Goal: Communication & Community: Answer question/provide support

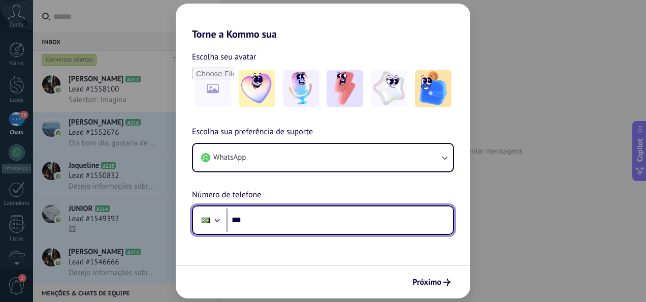
click at [355, 230] on input "***" at bounding box center [340, 219] width 227 height 23
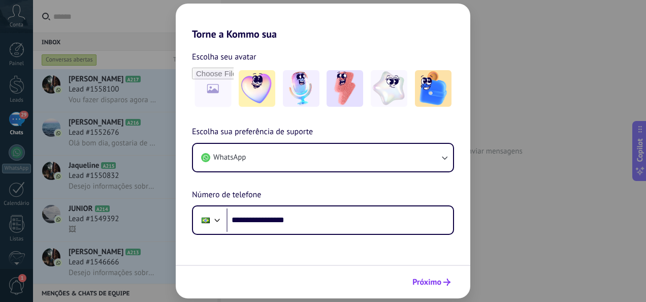
click at [448, 277] on button "Próximo" at bounding box center [431, 281] width 47 height 17
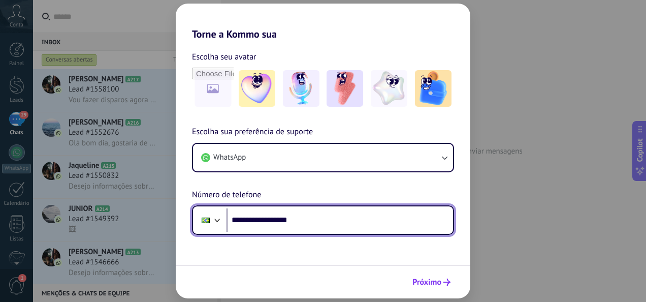
type input "**********"
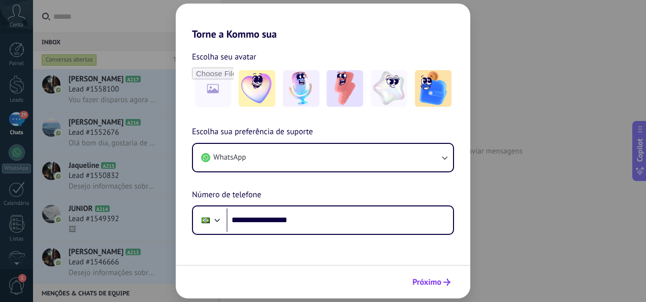
click at [444, 278] on button "Próximo" at bounding box center [431, 281] width 47 height 17
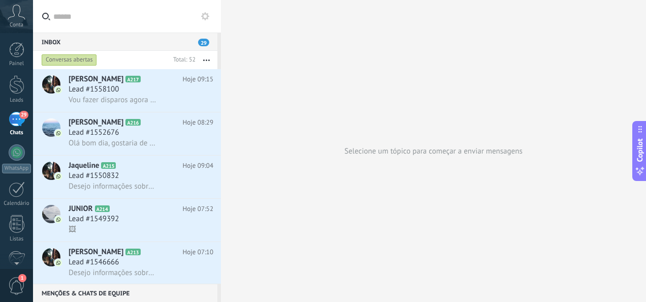
click at [204, 60] on use "button" at bounding box center [206, 60] width 7 height 2
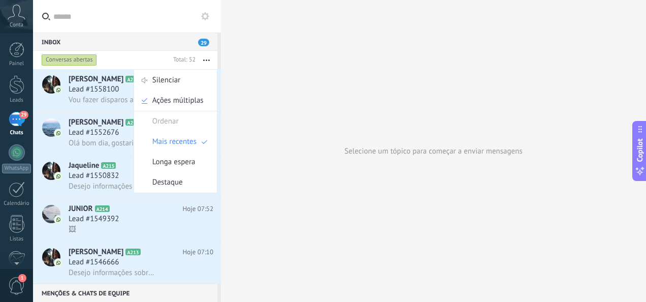
click at [304, 21] on div "Selecione um tópico para começar a enviar mensagens" at bounding box center [433, 151] width 425 height 302
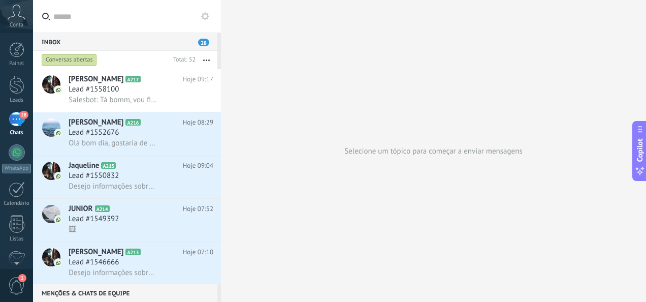
click at [69, 9] on input "text" at bounding box center [133, 16] width 160 height 33
click at [202, 15] on use at bounding box center [205, 16] width 8 height 8
click at [204, 42] on span "28" at bounding box center [203, 43] width 11 height 8
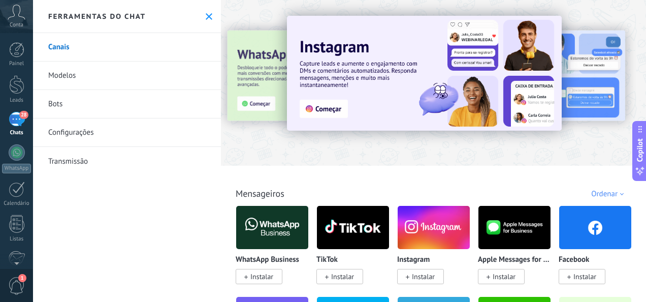
click at [207, 17] on icon at bounding box center [209, 16] width 7 height 7
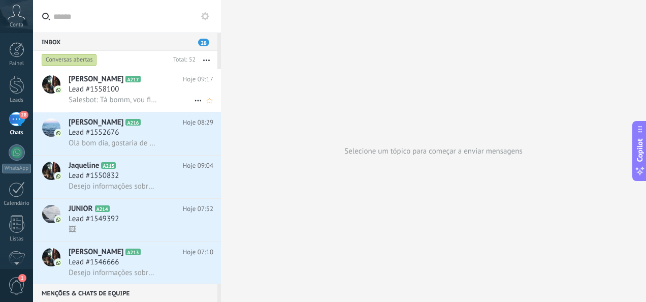
click at [151, 98] on span "Salesbot: Tá bomm, vou ficar de olho nas mensagens" at bounding box center [113, 100] width 89 height 10
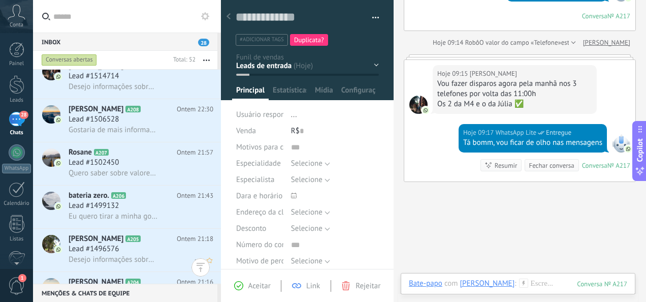
scroll to position [559, 0]
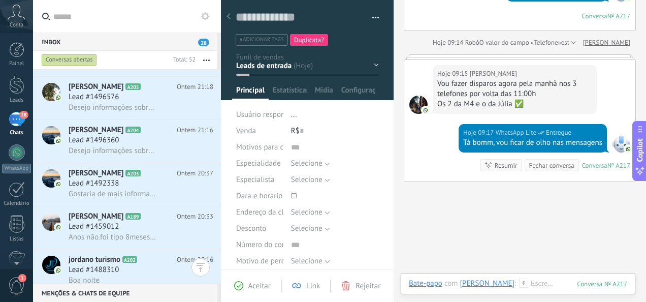
click at [230, 19] on use at bounding box center [229, 16] width 4 height 6
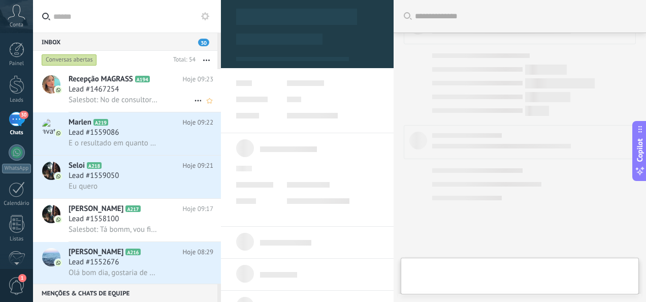
drag, startPoint x: 142, startPoint y: 82, endPoint x: 108, endPoint y: 79, distance: 34.2
click at [142, 82] on h2 "Recepção MAGRASS A194" at bounding box center [126, 79] width 114 height 10
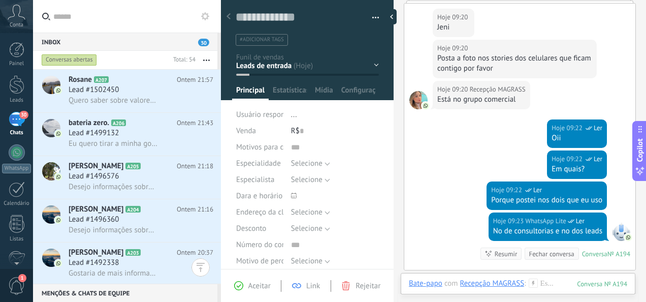
scroll to position [356, 0]
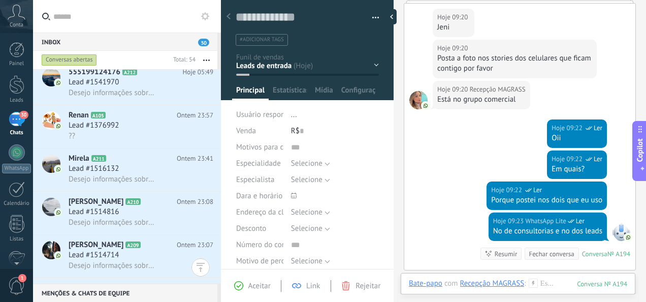
click at [231, 16] on div at bounding box center [228, 17] width 14 height 20
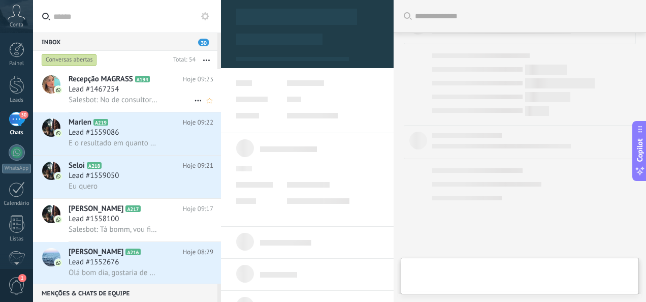
click at [130, 88] on div "Lead #1467254" at bounding box center [141, 89] width 145 height 10
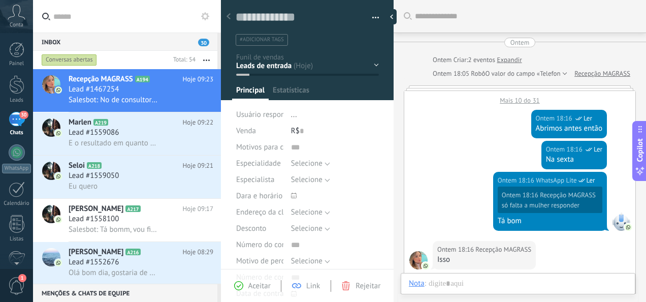
scroll to position [641, 0]
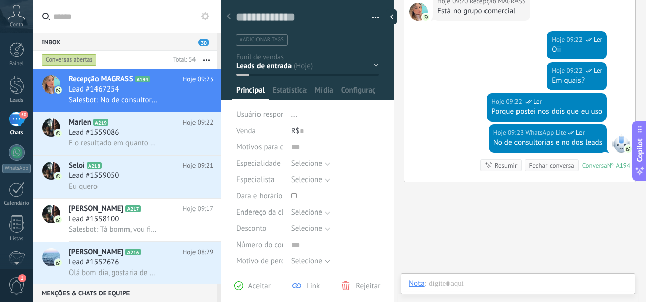
click at [421, 6] on div at bounding box center [418, 12] width 18 height 18
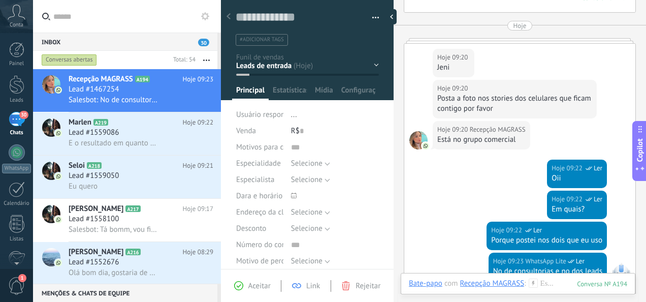
scroll to position [590, 0]
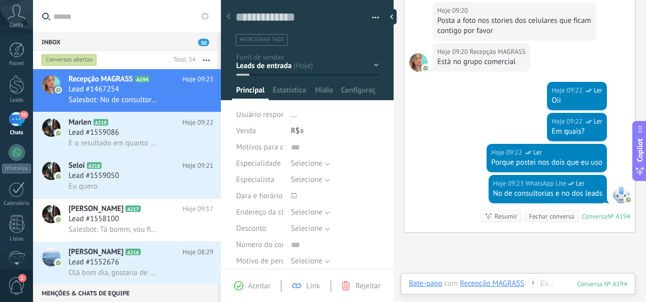
click at [417, 63] on div at bounding box center [418, 62] width 18 height 18
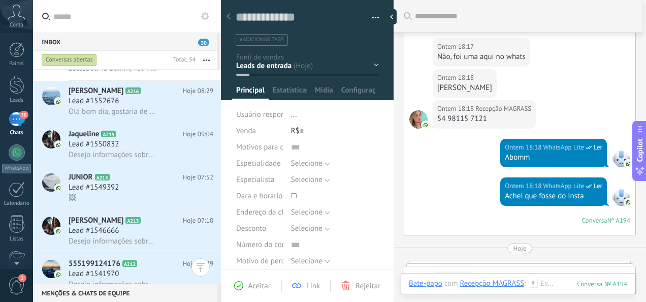
scroll to position [0, 0]
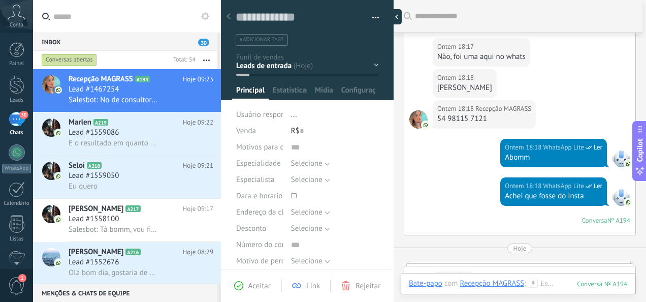
click at [393, 22] on div at bounding box center [394, 16] width 15 height 15
type textarea "**********"
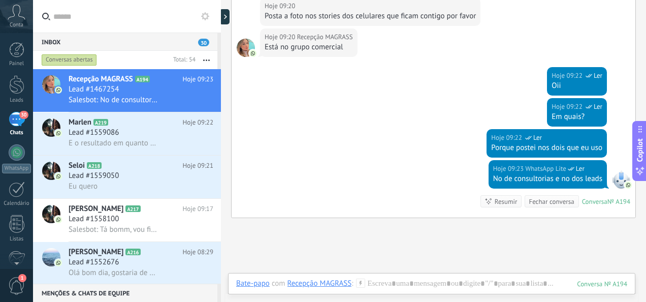
scroll to position [686, 0]
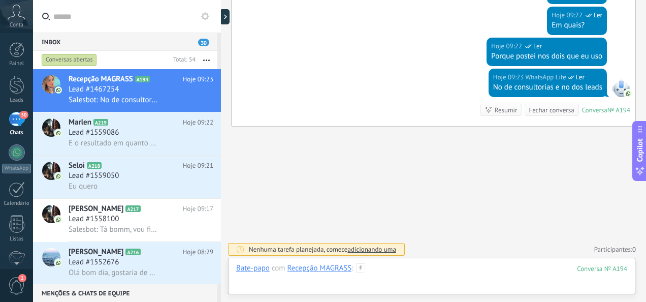
click at [383, 268] on div at bounding box center [431, 278] width 391 height 30
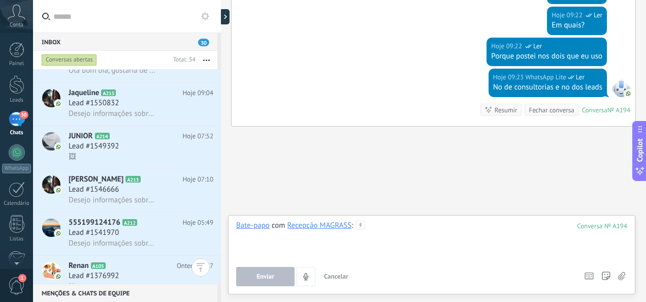
scroll to position [254, 0]
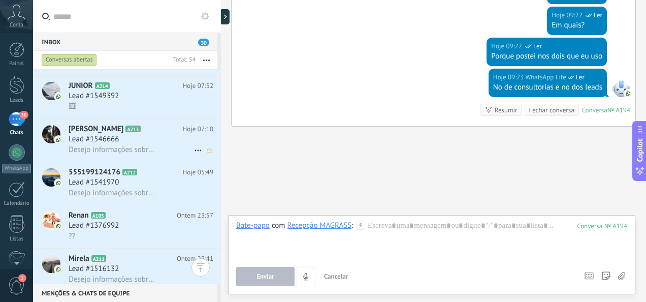
click at [140, 144] on div "Lead #1546666" at bounding box center [141, 139] width 145 height 10
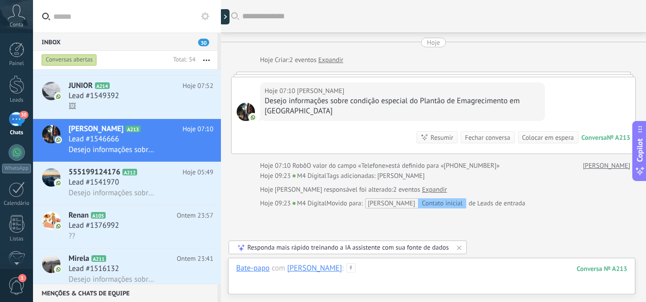
click at [359, 271] on div at bounding box center [431, 278] width 391 height 30
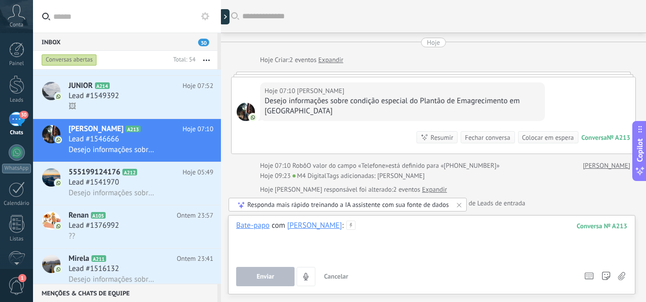
click at [343, 235] on div at bounding box center [431, 239] width 391 height 39
click at [353, 235] on div at bounding box center [431, 239] width 391 height 39
click at [351, 229] on div at bounding box center [431, 239] width 391 height 39
click at [395, 230] on div at bounding box center [431, 239] width 391 height 39
click at [392, 232] on div at bounding box center [431, 239] width 391 height 39
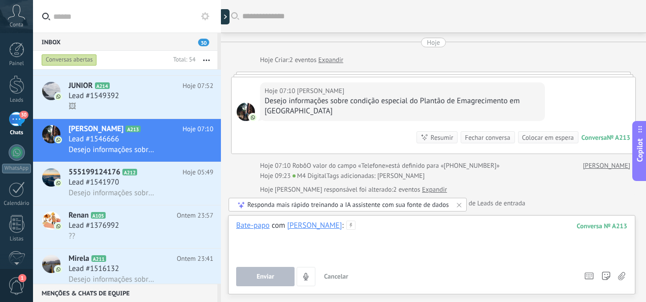
click at [392, 232] on div at bounding box center [431, 239] width 391 height 39
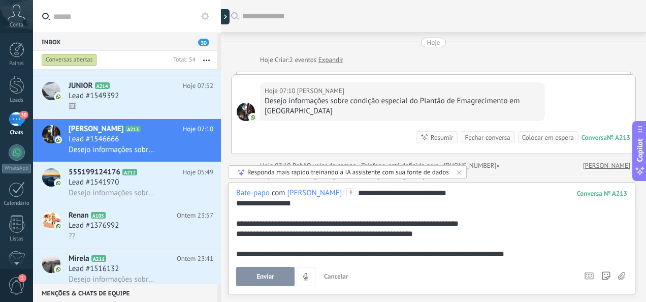
click at [401, 193] on div "**********" at bounding box center [432, 223] width 392 height 71
click at [272, 276] on span "Enviar" at bounding box center [266, 276] width 18 height 7
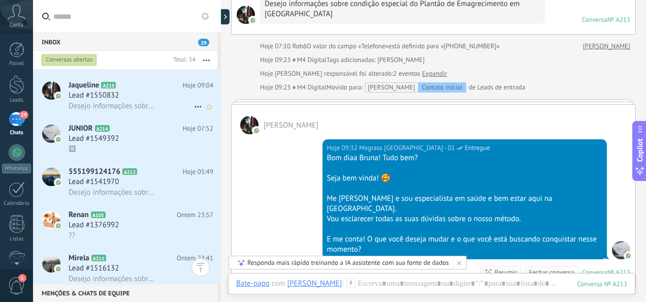
scroll to position [203, 0]
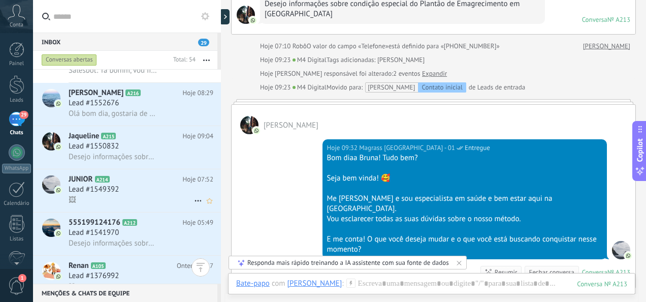
click at [141, 188] on div "Lead #1549392" at bounding box center [141, 189] width 145 height 10
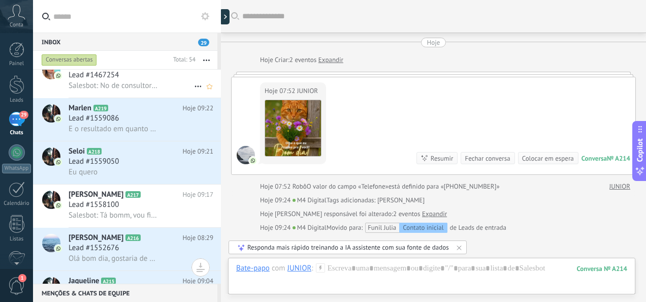
scroll to position [152, 0]
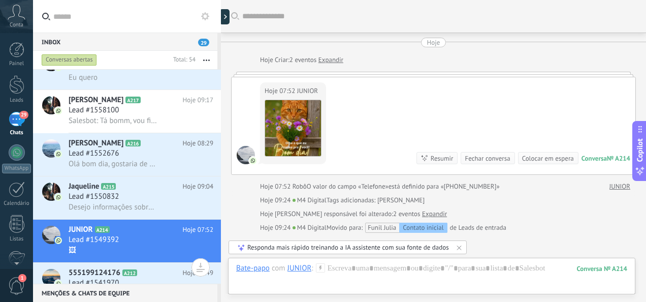
click at [149, 115] on div "Lead #1558100" at bounding box center [141, 110] width 145 height 10
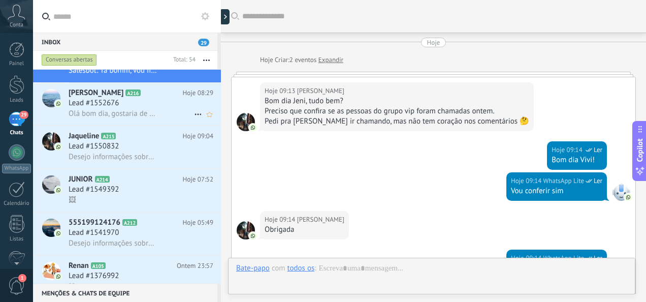
scroll to position [266, 0]
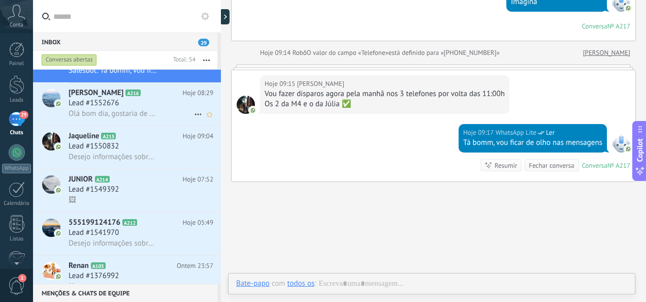
click at [149, 108] on div "Lead #1552676" at bounding box center [141, 103] width 145 height 10
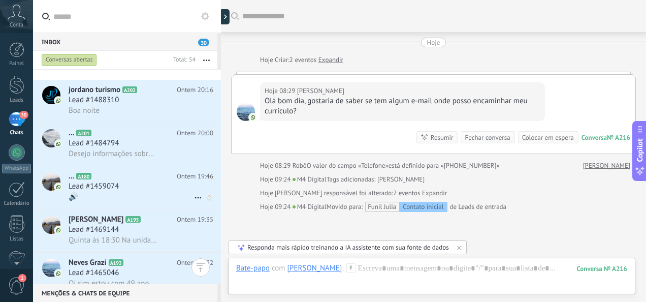
scroll to position [1067, 0]
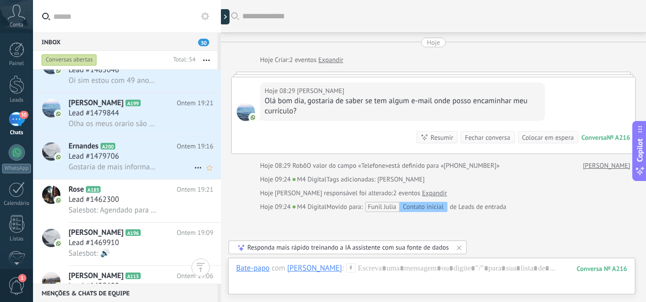
click at [112, 155] on span "Lead #1479706" at bounding box center [94, 156] width 50 height 10
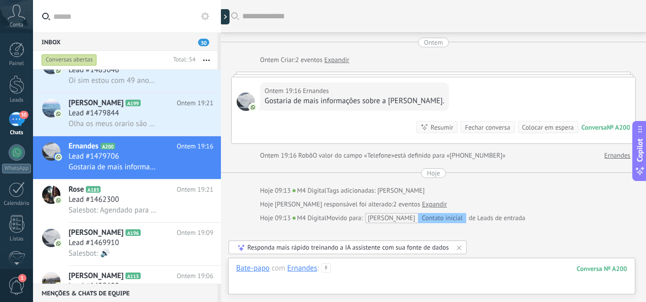
click at [357, 276] on div at bounding box center [431, 278] width 391 height 30
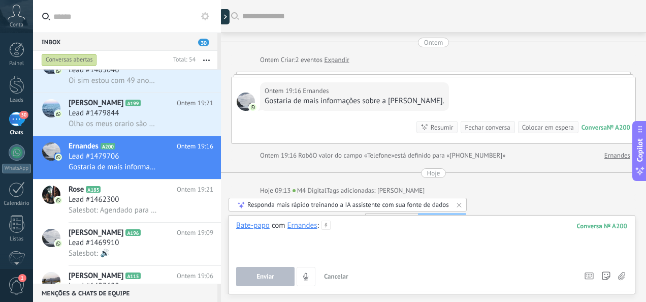
paste div
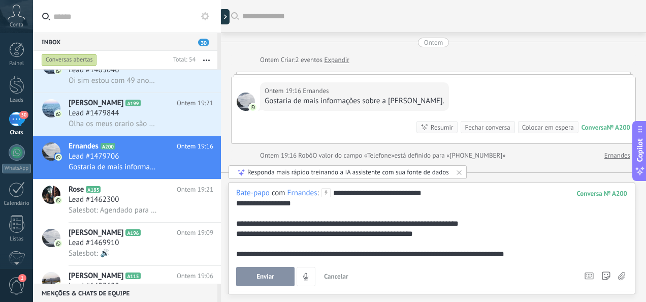
click at [395, 193] on div "**********" at bounding box center [432, 223] width 392 height 71
click at [308, 207] on div "**********" at bounding box center [432, 203] width 392 height 10
click at [607, 277] on use at bounding box center [606, 276] width 8 height 8
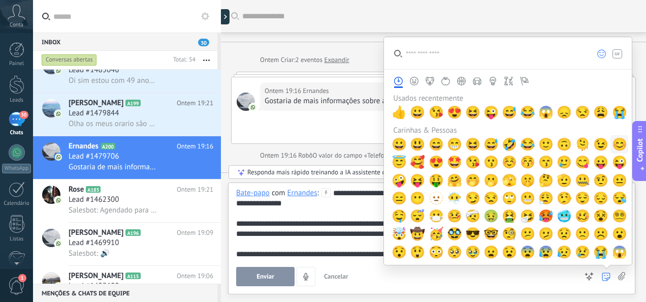
click at [618, 145] on span "😊" at bounding box center [619, 144] width 15 height 14
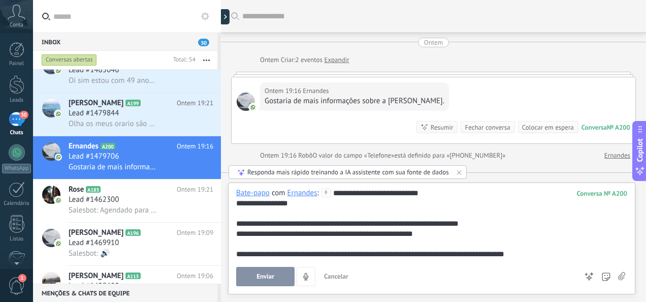
click at [280, 272] on button "Enviar" at bounding box center [265, 276] width 58 height 19
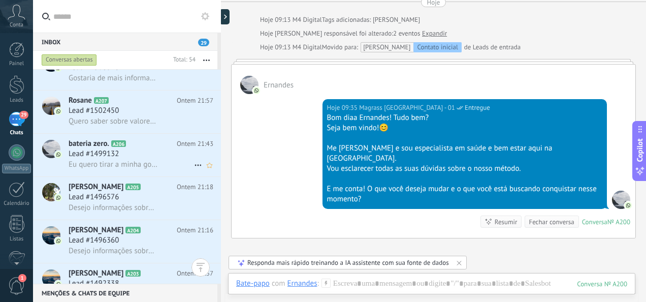
scroll to position [660, 0]
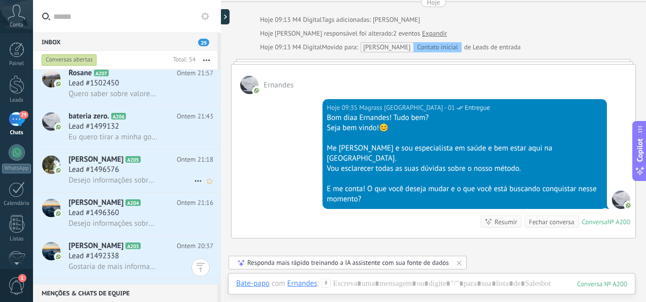
click at [119, 175] on h3 "Lead #1496576" at bounding box center [96, 170] width 55 height 10
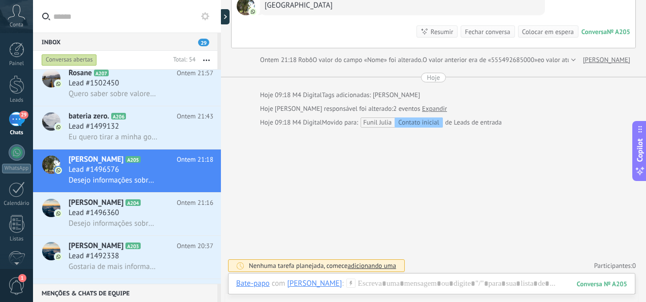
scroll to position [180, 0]
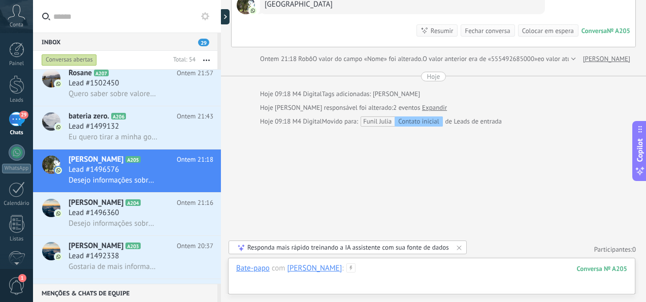
click at [407, 267] on div at bounding box center [431, 278] width 391 height 30
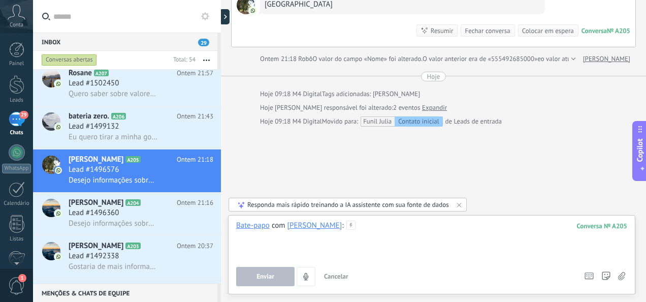
paste div
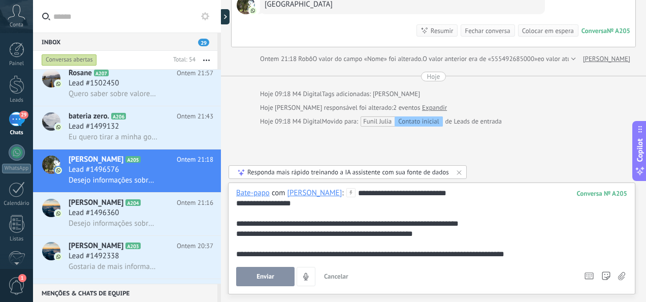
click at [416, 192] on div "**********" at bounding box center [432, 223] width 392 height 71
click at [302, 210] on div at bounding box center [432, 213] width 392 height 10
click at [304, 207] on div "**********" at bounding box center [432, 203] width 392 height 10
click at [609, 278] on use at bounding box center [606, 276] width 8 height 8
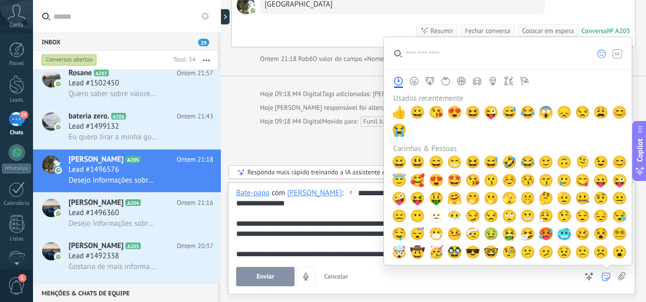
click at [450, 63] on input "search" at bounding box center [485, 53] width 203 height 32
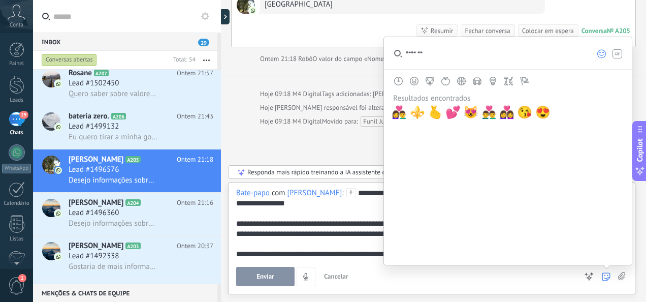
click at [545, 54] on input "*******" at bounding box center [485, 53] width 203 height 32
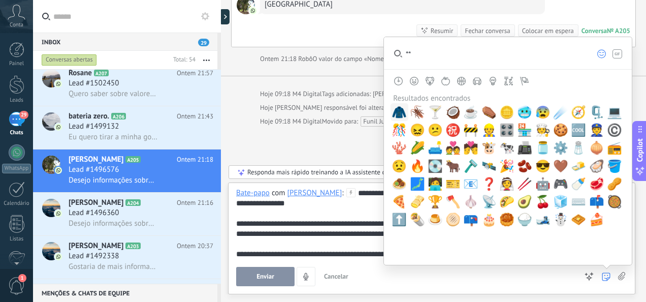
type input "*"
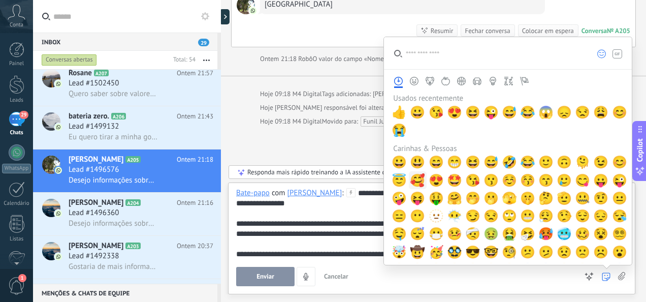
click at [414, 183] on span "🥰" at bounding box center [417, 180] width 15 height 14
click at [257, 271] on button "Enviar" at bounding box center [265, 276] width 58 height 19
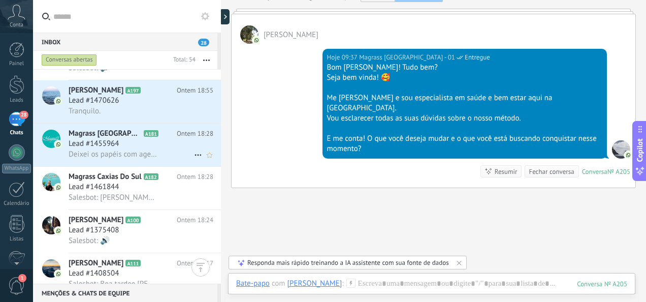
scroll to position [1422, 0]
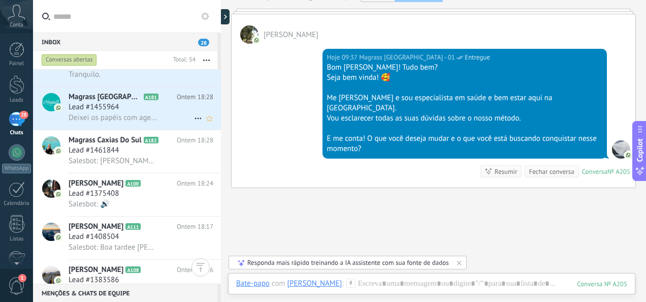
click at [153, 111] on div "Lead #1455964" at bounding box center [141, 107] width 145 height 10
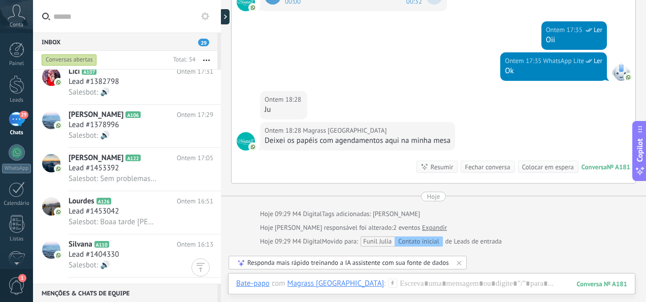
scroll to position [2055, 0]
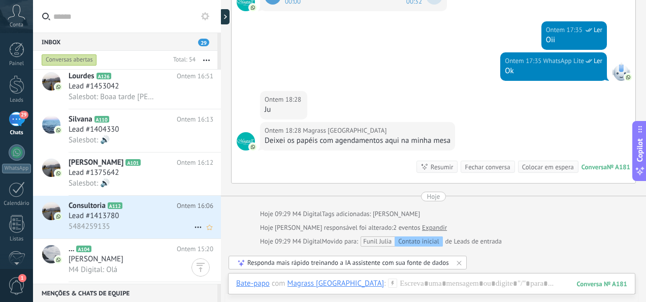
click at [152, 221] on div "Lead #1413780" at bounding box center [141, 216] width 145 height 10
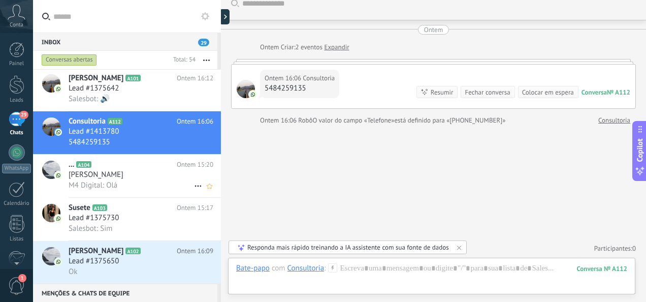
scroll to position [2145, 0]
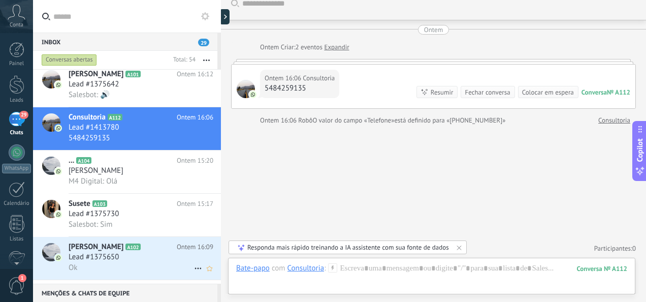
click at [132, 250] on h2 "Claudia A102" at bounding box center [123, 247] width 108 height 10
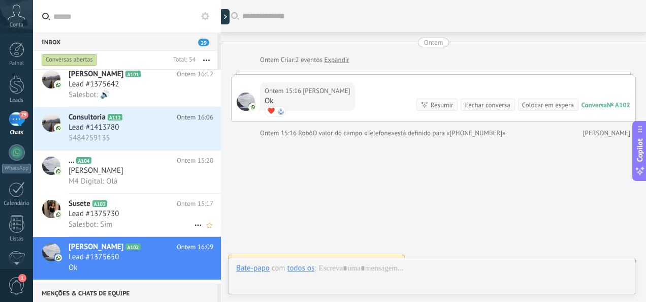
scroll to position [13, 0]
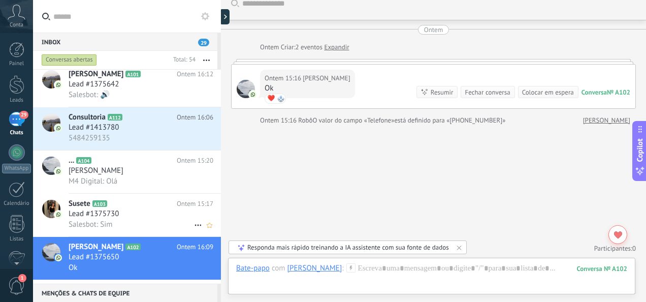
click at [196, 229] on icon at bounding box center [198, 225] width 12 height 12
click at [242, 179] on div at bounding box center [323, 151] width 646 height 302
click at [148, 212] on div "Lead #1375730" at bounding box center [141, 214] width 145 height 10
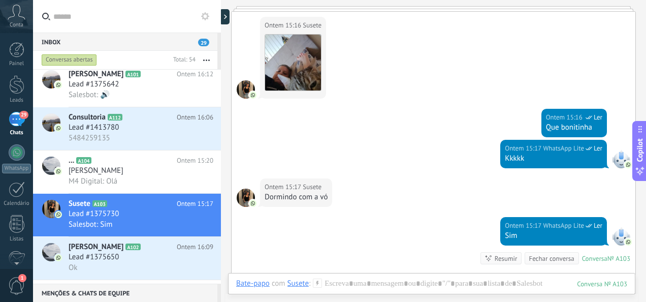
scroll to position [203, 0]
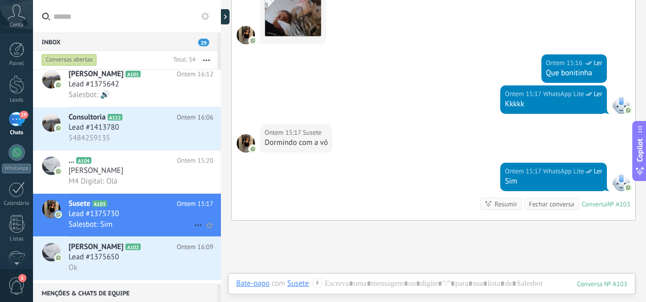
click at [195, 226] on use at bounding box center [198, 226] width 7 height 2
click at [320, 240] on div at bounding box center [323, 151] width 646 height 302
click at [194, 227] on icon "Conversa fechada" at bounding box center [198, 225] width 12 height 12
click at [296, 246] on div at bounding box center [323, 151] width 646 height 302
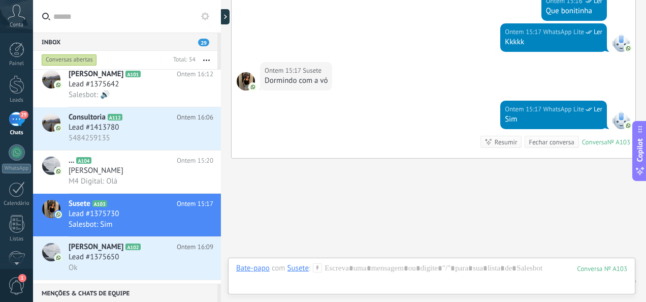
scroll to position [297, 0]
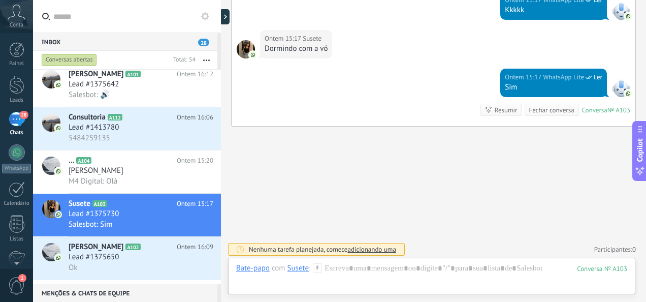
drag, startPoint x: 123, startPoint y: 216, endPoint x: 248, endPoint y: 161, distance: 136.9
click at [313, 152] on div "Buscar Carregar mais Ontem Ontem Criar: 2 eventos Expandir Ontem 15:16 Susete F…" at bounding box center [433, 3] width 425 height 601
click at [194, 227] on icon at bounding box center [198, 225] width 12 height 12
click at [271, 196] on div at bounding box center [323, 151] width 646 height 302
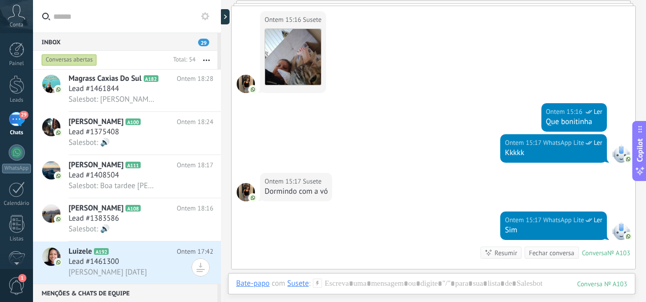
scroll to position [254, 0]
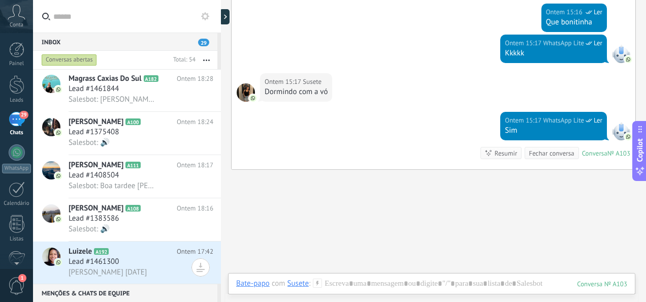
click at [103, 40] on div "Inbox 29" at bounding box center [125, 42] width 184 height 18
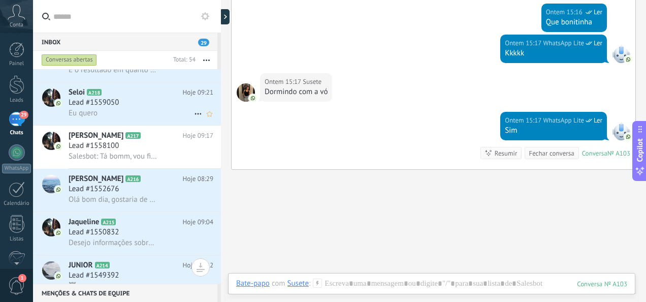
scroll to position [0, 0]
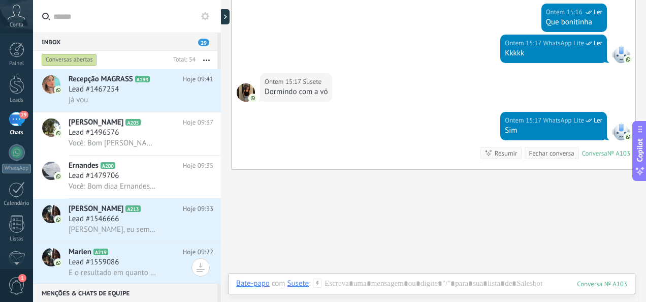
click at [115, 34] on div "Inbox 29" at bounding box center [125, 42] width 184 height 18
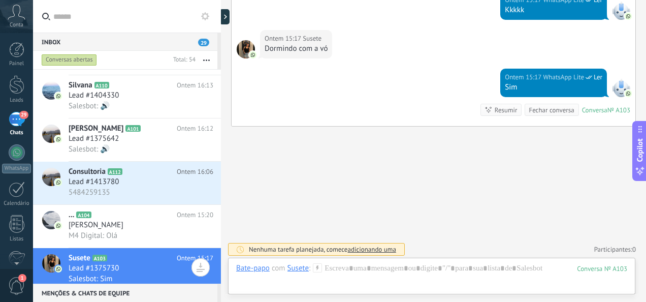
scroll to position [2145, 0]
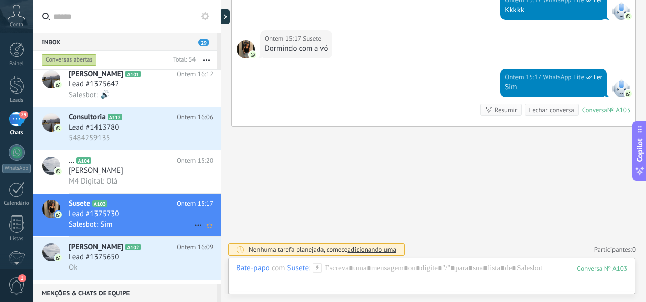
click at [195, 228] on icon at bounding box center [198, 225] width 12 height 12
click at [234, 235] on span "Conversa fechada" at bounding box center [237, 233] width 57 height 20
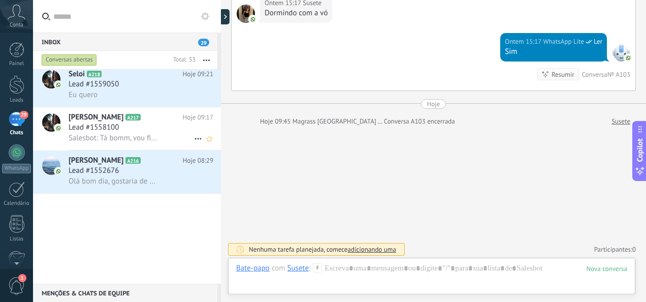
scroll to position [0, 0]
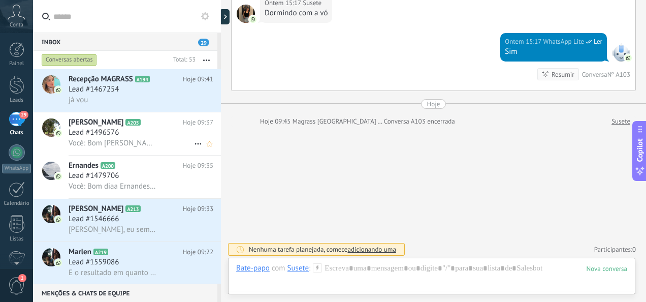
click at [164, 129] on div "Lead #1496576" at bounding box center [141, 133] width 145 height 10
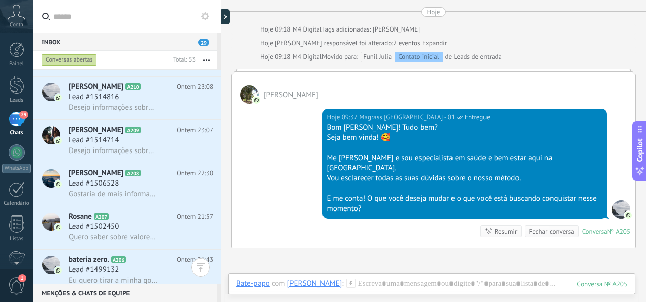
scroll to position [559, 0]
click at [9, 116] on div "29" at bounding box center [17, 119] width 16 height 15
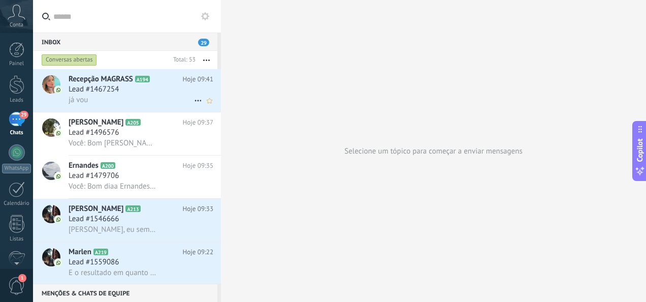
click at [106, 107] on div "Recepção MAGRASS A194 Hoje 09:41 Lead #1467254 já vou" at bounding box center [145, 90] width 152 height 43
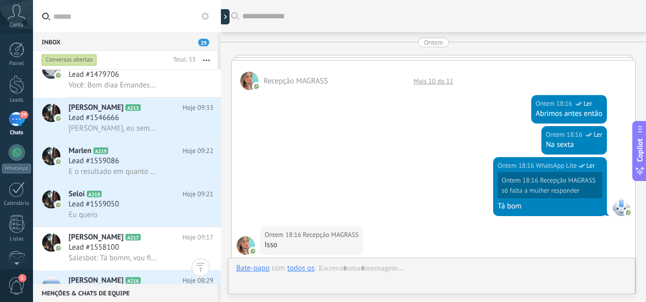
scroll to position [1078, 0]
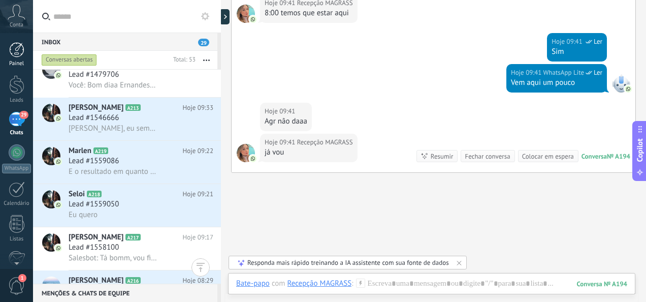
click at [19, 55] on div at bounding box center [16, 49] width 15 height 15
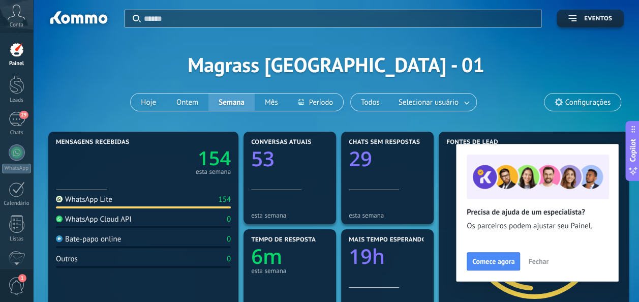
click at [25, 25] on div "Conta" at bounding box center [16, 16] width 33 height 33
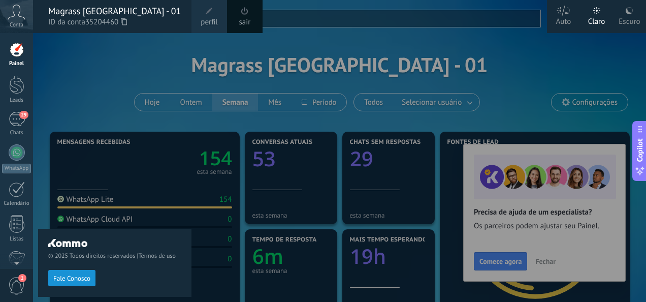
click at [80, 43] on div "© 2025 Todos direitos reservados | Termos de uso Fale Conosco" at bounding box center [114, 167] width 153 height 269
click at [12, 125] on div "29" at bounding box center [17, 119] width 16 height 15
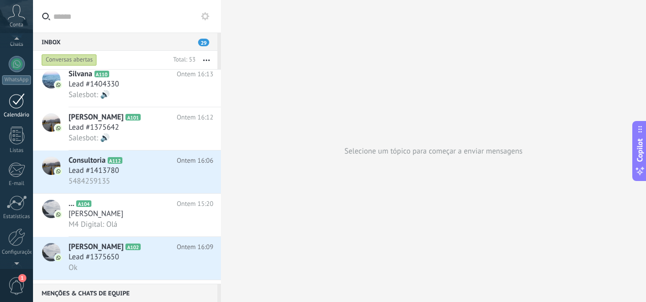
scroll to position [120, 0]
click at [21, 281] on span "1" at bounding box center [22, 278] width 8 height 8
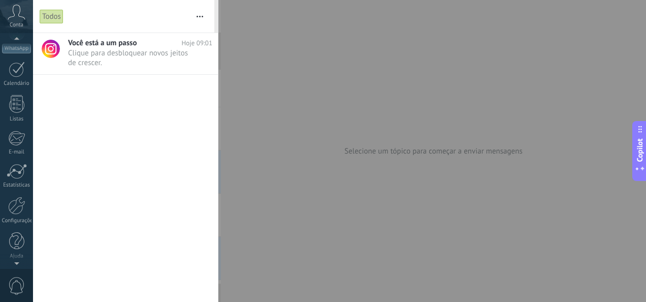
scroll to position [0, 0]
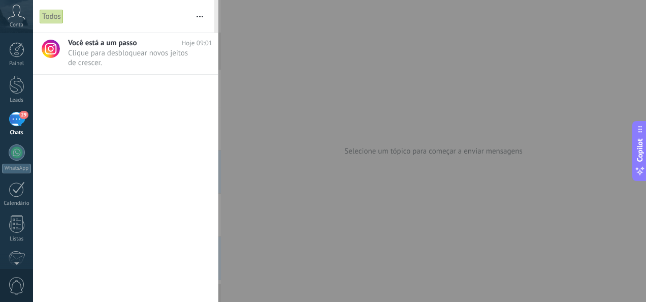
click at [304, 107] on div at bounding box center [323, 151] width 646 height 302
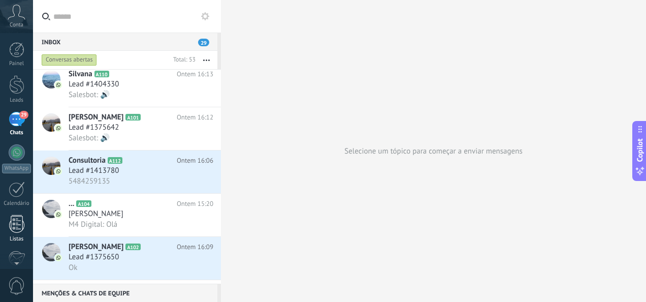
click at [16, 228] on div at bounding box center [16, 224] width 15 height 18
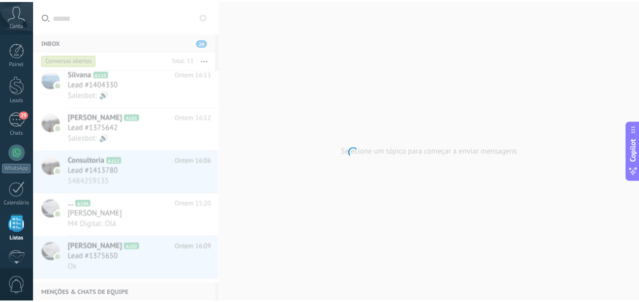
scroll to position [62, 0]
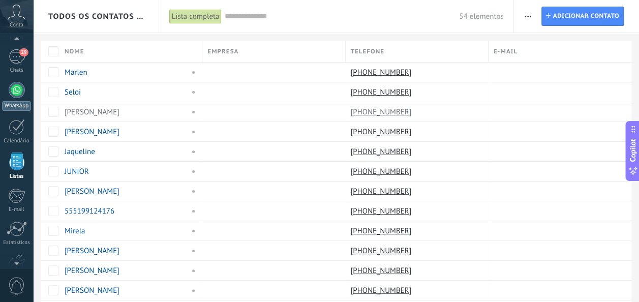
click at [9, 87] on div at bounding box center [17, 90] width 16 height 16
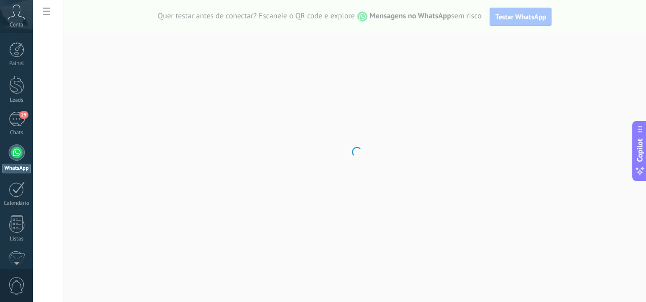
click at [17, 149] on div at bounding box center [17, 152] width 16 height 16
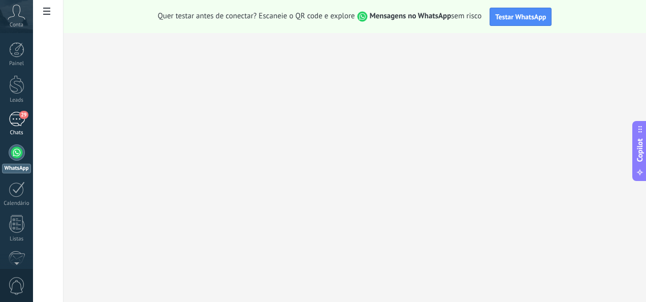
click at [17, 123] on div "29" at bounding box center [17, 119] width 16 height 15
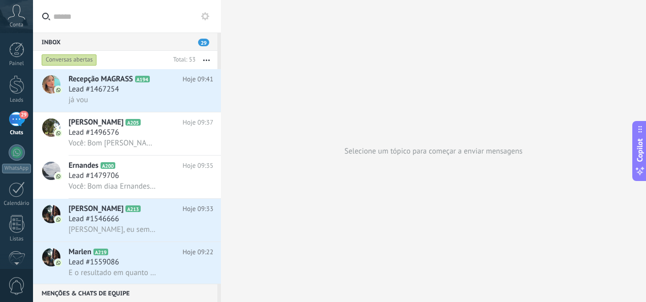
click at [207, 14] on use at bounding box center [205, 16] width 8 height 8
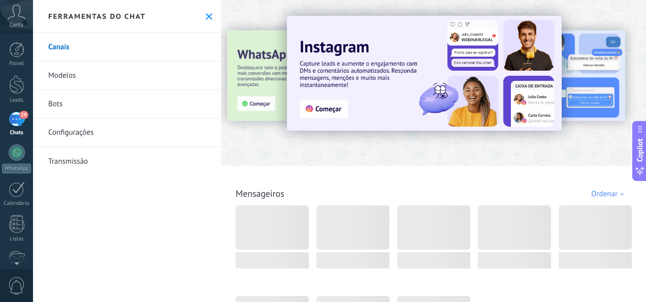
click at [17, 118] on div "29" at bounding box center [17, 119] width 16 height 15
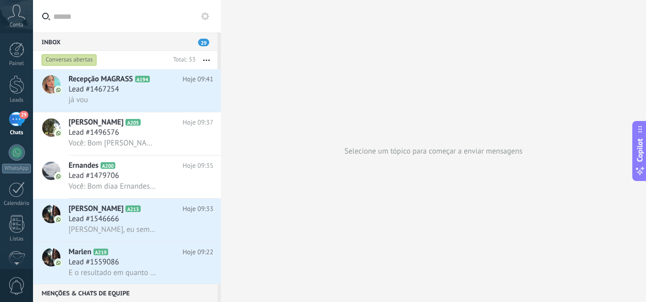
click at [17, 118] on div "29" at bounding box center [17, 119] width 16 height 15
click at [18, 151] on div at bounding box center [17, 152] width 16 height 16
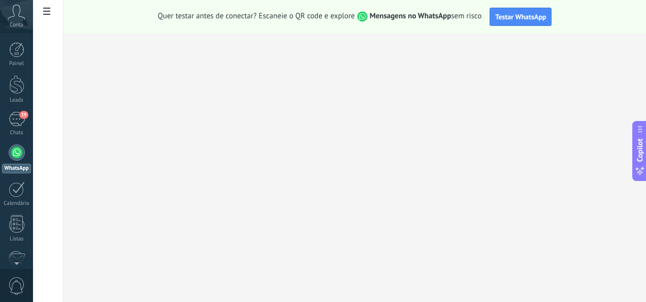
click at [18, 147] on div at bounding box center [17, 152] width 16 height 16
click at [9, 115] on div "29" at bounding box center [17, 119] width 16 height 15
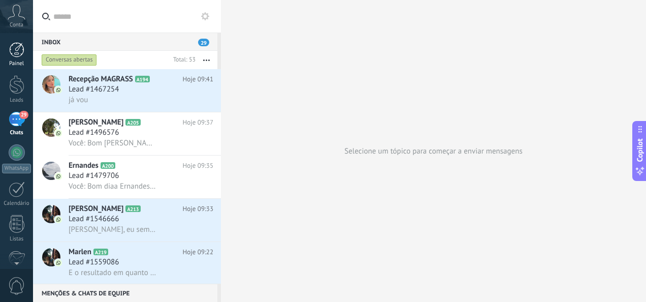
click at [17, 54] on div at bounding box center [16, 49] width 15 height 15
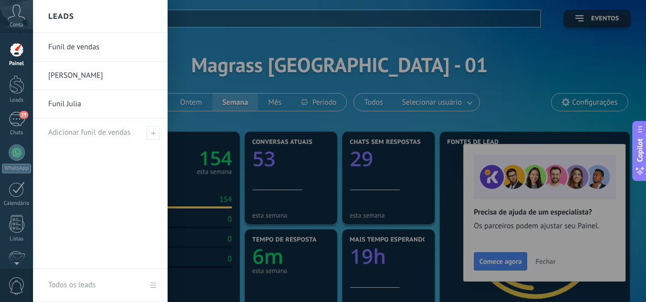
click at [77, 77] on link "[PERSON_NAME]" at bounding box center [102, 75] width 109 height 28
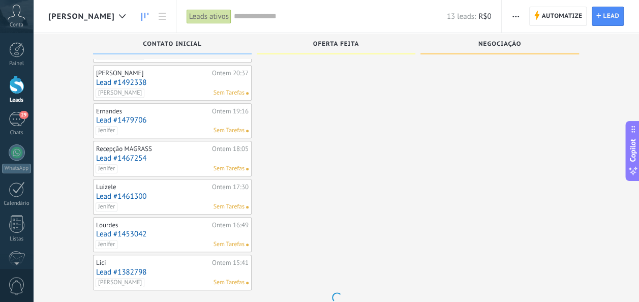
scroll to position [304, 0]
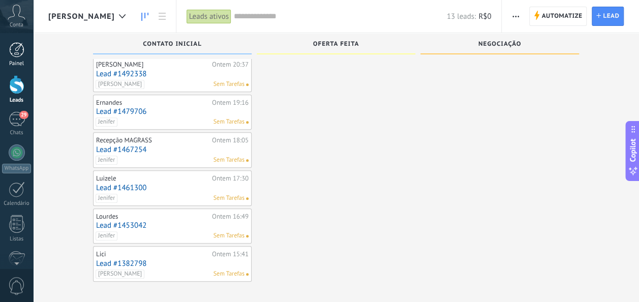
click at [13, 61] on div "Painel" at bounding box center [16, 63] width 29 height 7
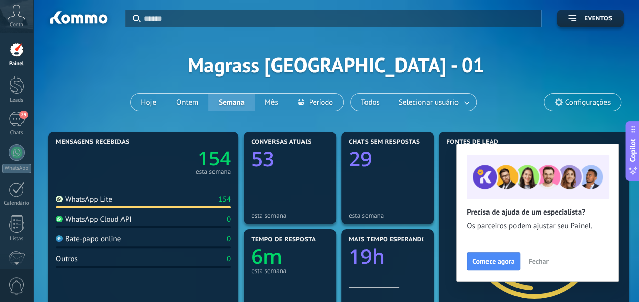
click at [18, 52] on div at bounding box center [16, 49] width 15 height 15
click at [541, 262] on span "Fechar" at bounding box center [538, 261] width 20 height 7
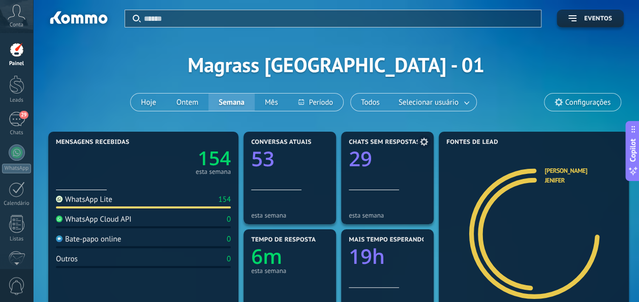
scroll to position [51, 0]
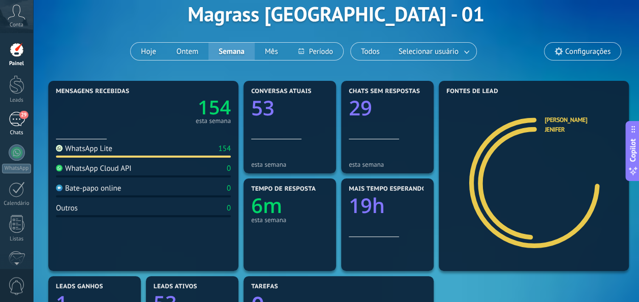
click at [18, 121] on div "29" at bounding box center [17, 119] width 16 height 15
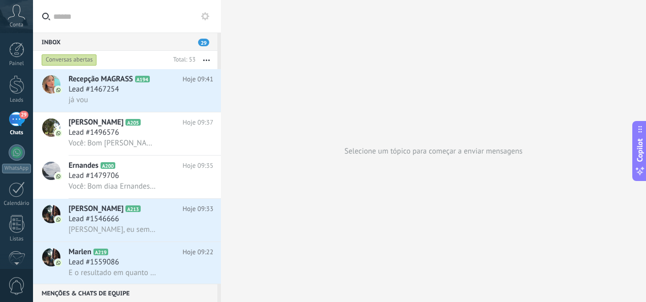
click at [80, 22] on input "text" at bounding box center [133, 16] width 160 height 33
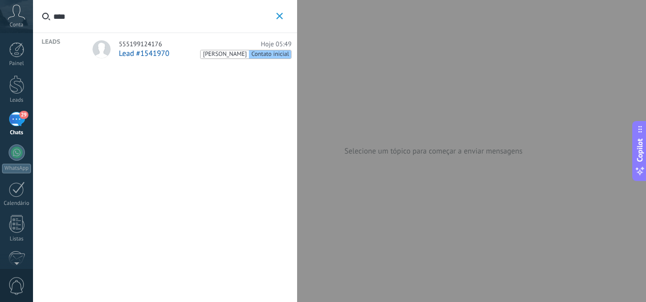
type input "****"
click at [155, 56] on span "Lead #1541970" at bounding box center [144, 54] width 50 height 10
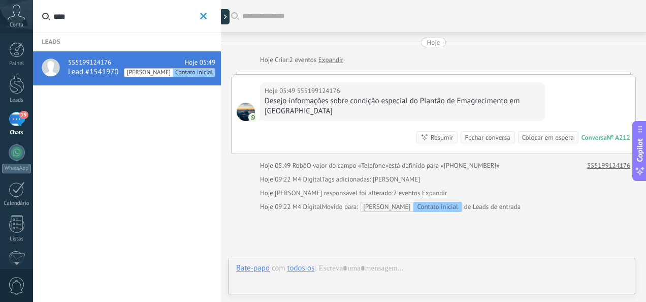
scroll to position [86, 0]
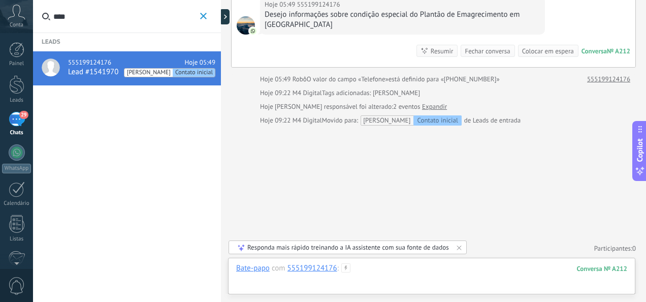
click at [379, 269] on div at bounding box center [431, 278] width 391 height 30
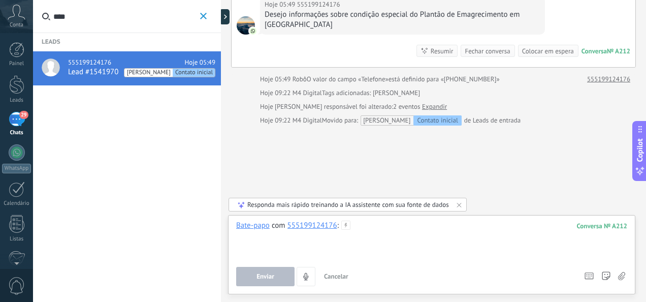
paste div
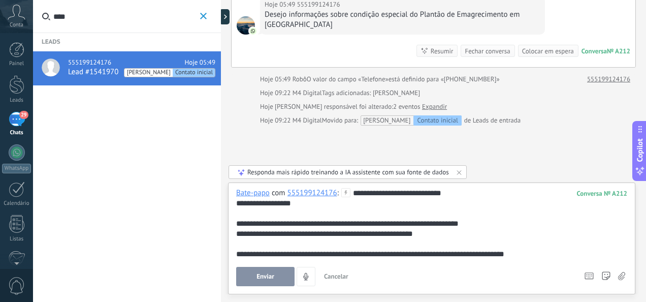
click at [416, 192] on div "**********" at bounding box center [432, 223] width 392 height 71
click at [272, 275] on span "Enviar" at bounding box center [266, 276] width 18 height 7
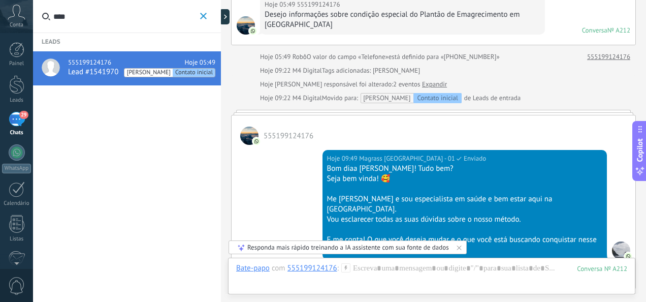
scroll to position [239, 0]
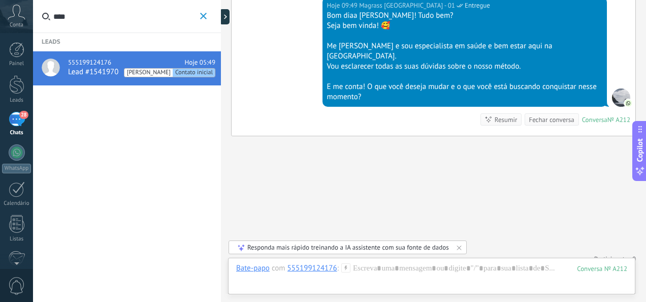
click at [201, 19] on icon "button" at bounding box center [203, 16] width 7 height 7
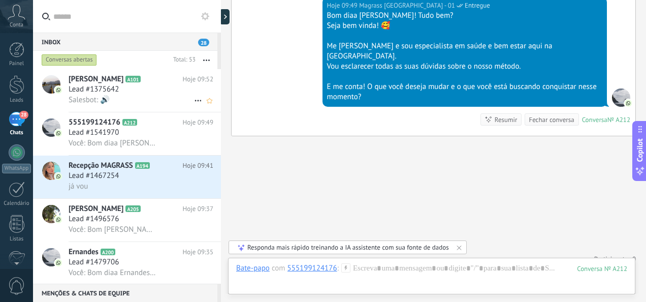
click at [138, 108] on div "[PERSON_NAME] A101 Hoje 09:52 Lead #1375642 Salesbot: 🔊" at bounding box center [145, 90] width 152 height 43
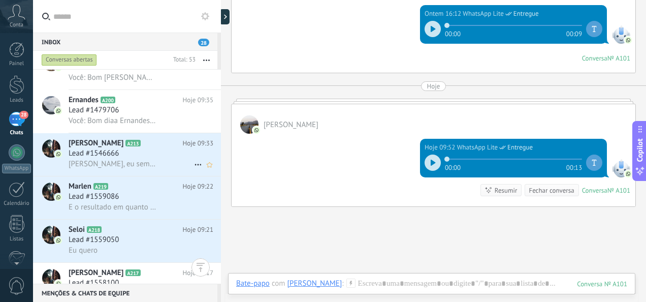
scroll to position [51, 0]
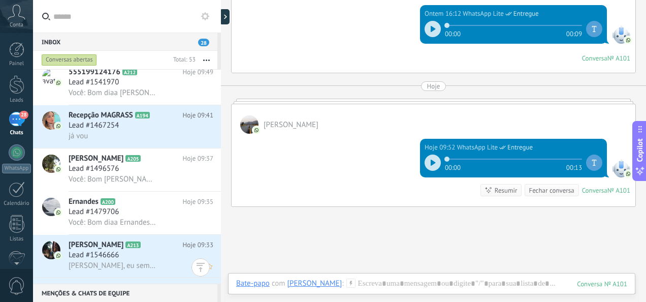
click at [138, 267] on span "[PERSON_NAME], eu sempre psei 60kg, hoje estou com 72, tive filho a um ano e 9 …" at bounding box center [113, 266] width 89 height 10
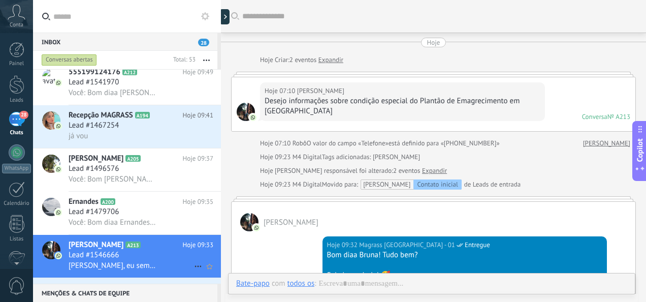
scroll to position [239, 0]
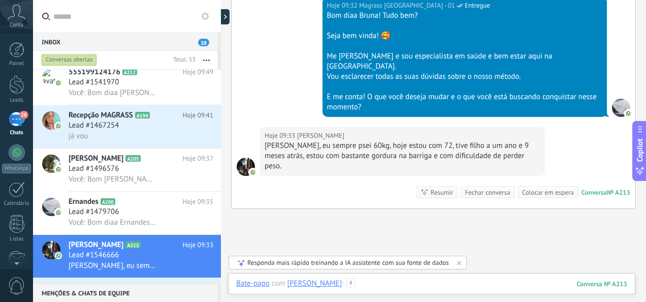
click at [356, 280] on div at bounding box center [431, 293] width 391 height 30
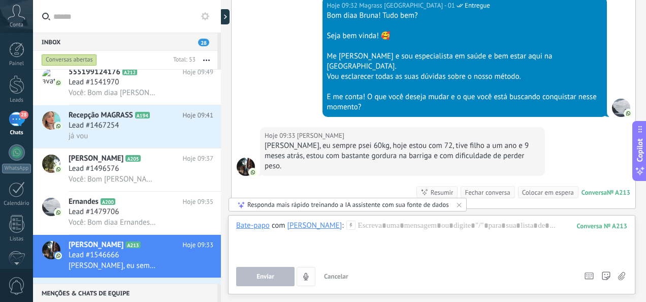
click at [305, 278] on icon "4" at bounding box center [306, 276] width 9 height 9
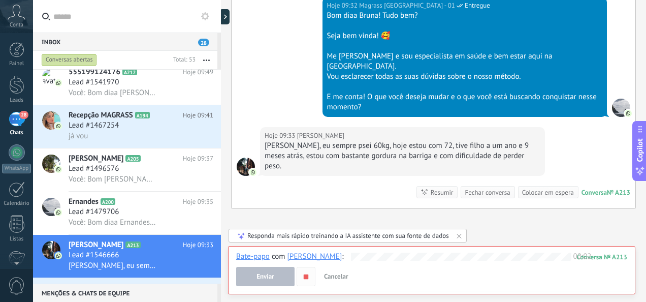
click at [302, 276] on icon "button" at bounding box center [306, 276] width 9 height 9
click at [342, 275] on span "Cancelar" at bounding box center [336, 276] width 24 height 9
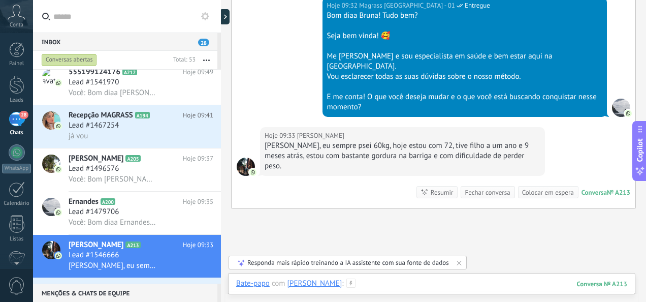
click at [398, 279] on div at bounding box center [431, 293] width 391 height 30
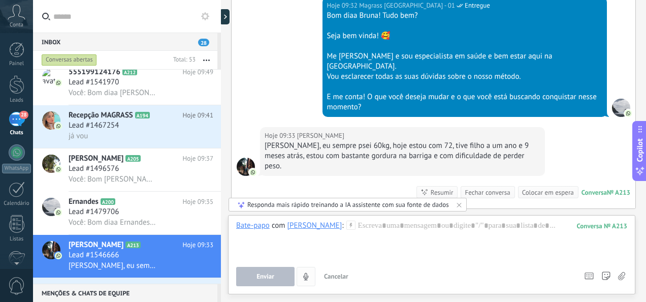
click at [304, 274] on icon "4" at bounding box center [306, 276] width 9 height 9
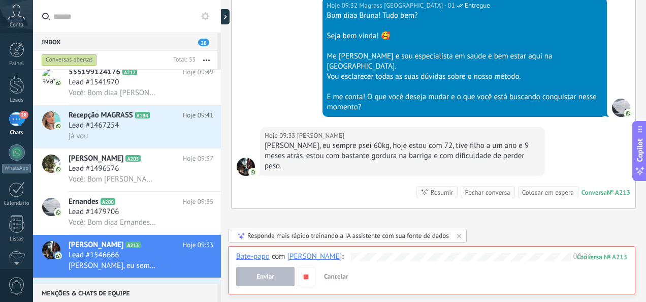
click at [338, 275] on span "Cancelar" at bounding box center [336, 276] width 24 height 9
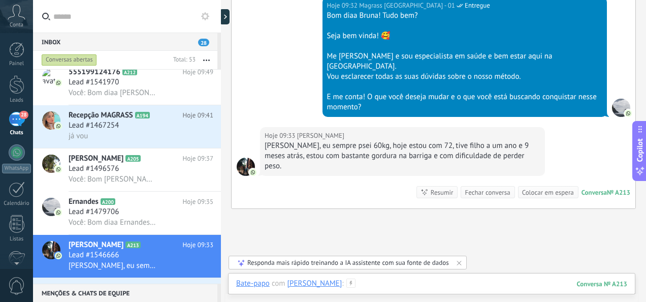
click at [369, 282] on div at bounding box center [431, 293] width 391 height 30
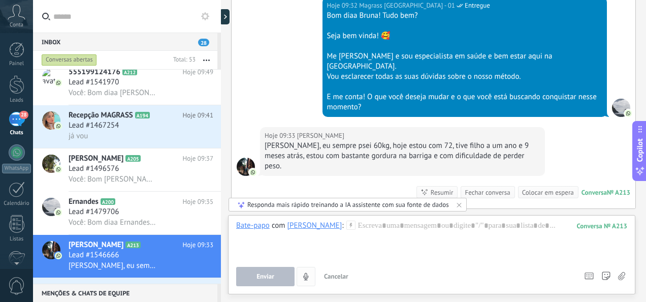
click at [309, 278] on icon "4" at bounding box center [306, 276] width 9 height 9
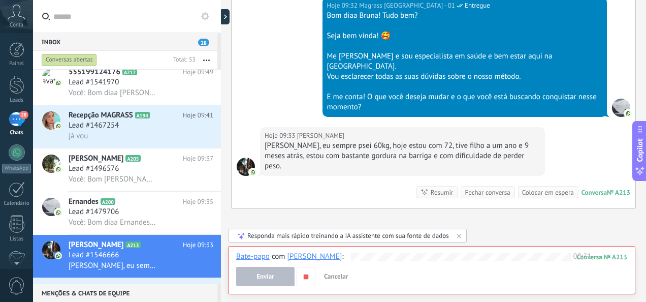
click at [309, 278] on icon "button" at bounding box center [306, 276] width 9 height 9
click at [261, 276] on span "Enviar" at bounding box center [266, 276] width 18 height 7
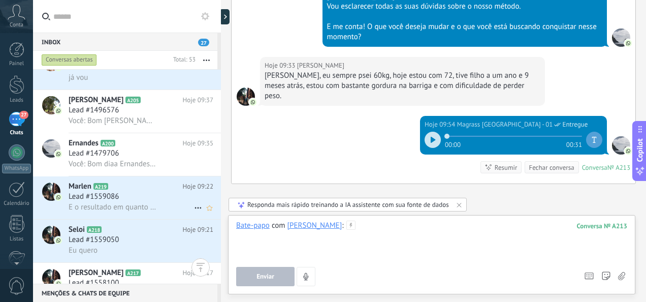
scroll to position [0, 0]
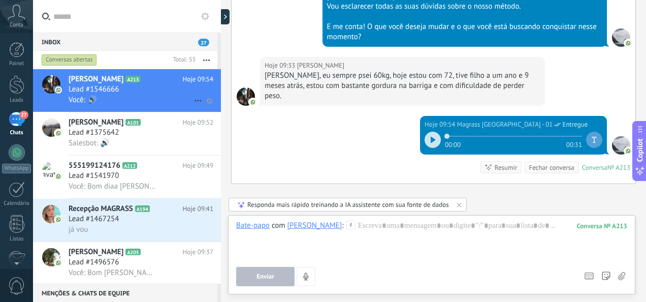
click at [127, 93] on div "Lead #1546666" at bounding box center [141, 89] width 145 height 10
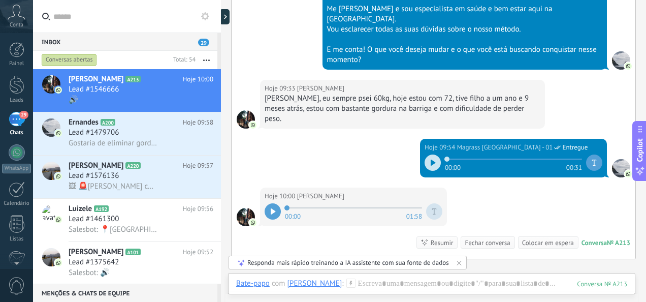
scroll to position [341, 0]
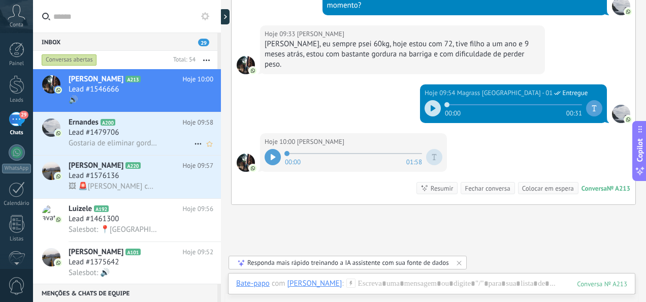
click at [127, 125] on icon at bounding box center [123, 122] width 10 height 10
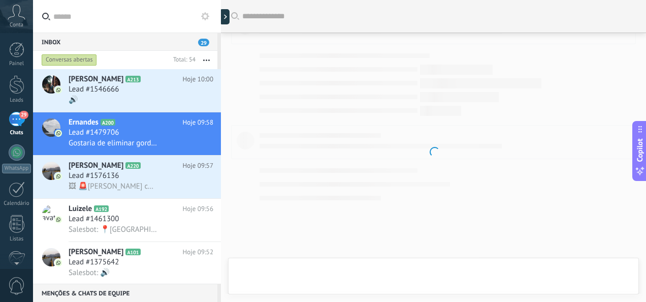
scroll to position [224, 0]
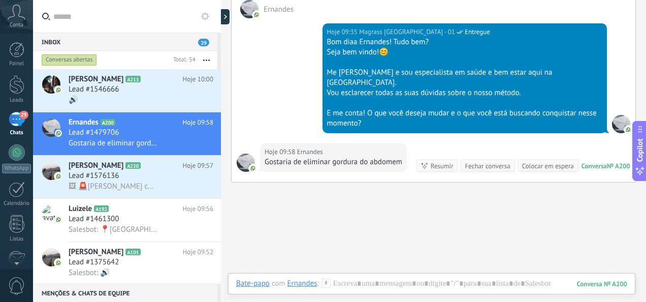
click at [329, 284] on icon at bounding box center [326, 282] width 9 height 9
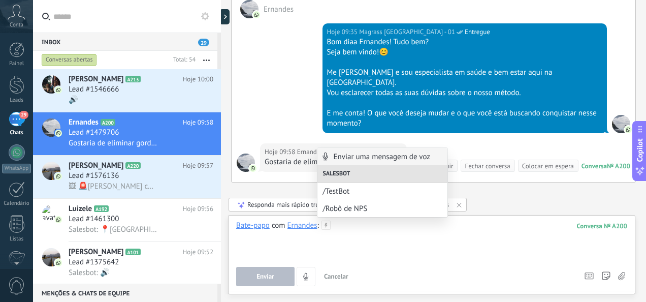
click at [379, 247] on div at bounding box center [431, 239] width 391 height 39
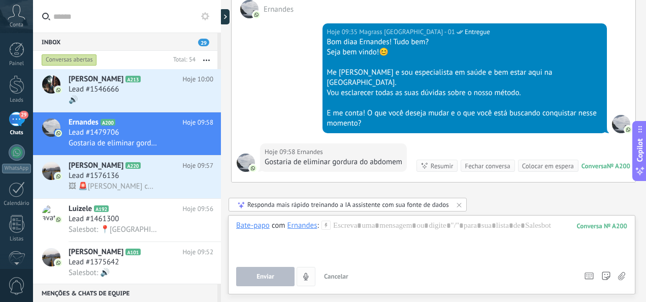
click at [312, 275] on button "4" at bounding box center [306, 276] width 19 height 19
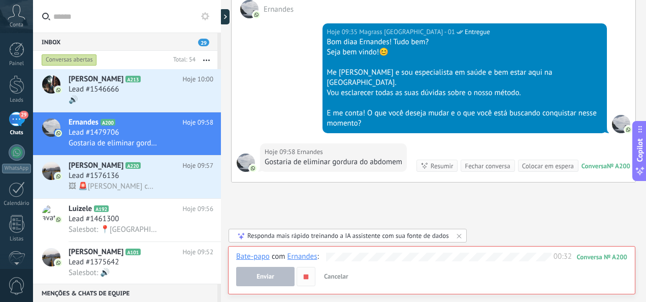
click at [304, 277] on use "button" at bounding box center [306, 276] width 5 height 5
click at [276, 275] on button "Enviar" at bounding box center [265, 276] width 58 height 19
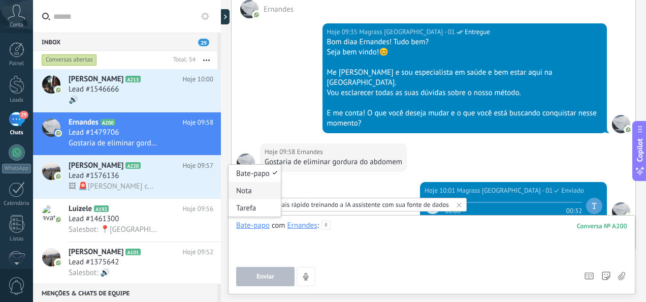
scroll to position [294, 0]
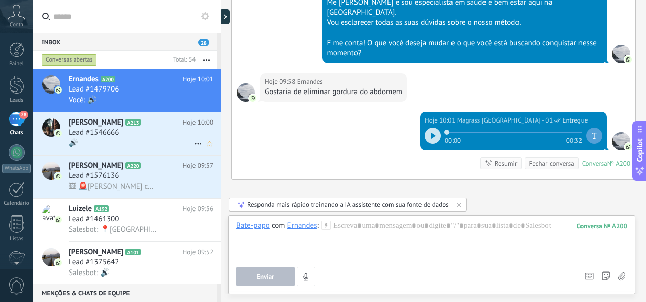
click at [73, 133] on span "Lead #1546666" at bounding box center [94, 133] width 50 height 10
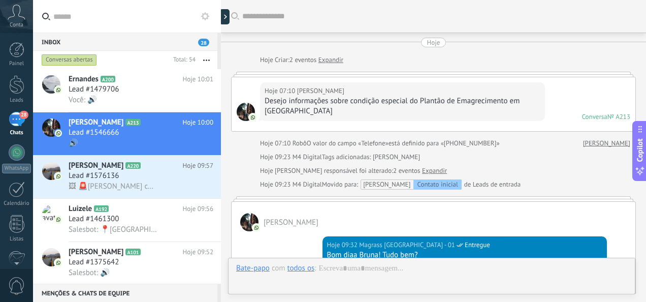
scroll to position [337, 0]
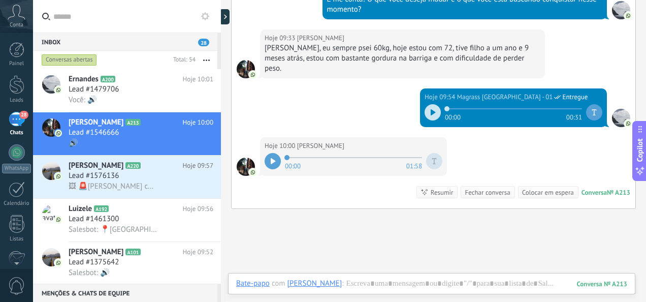
click at [271, 158] on icon at bounding box center [273, 161] width 5 height 6
click at [368, 232] on div "Buscar Carregar mais Hoje Hoje Criar: 2 eventos Expandir Hoje 07:10 Bruna Dias …" at bounding box center [433, 24] width 425 height 723
click at [433, 158] on icon at bounding box center [434, 161] width 5 height 6
click at [271, 158] on icon at bounding box center [273, 161] width 5 height 6
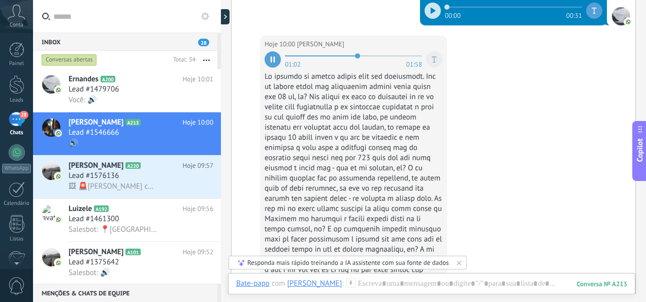
scroll to position [388, 0]
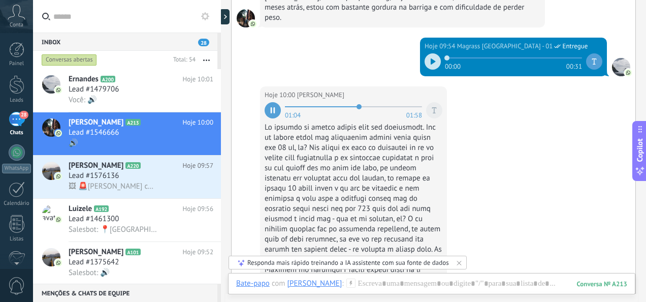
click at [438, 102] on div at bounding box center [434, 110] width 16 height 16
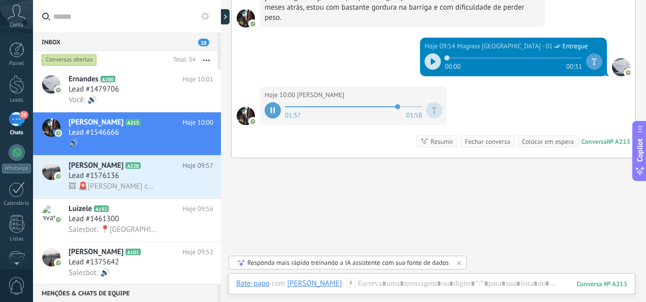
scroll to position [286, 0]
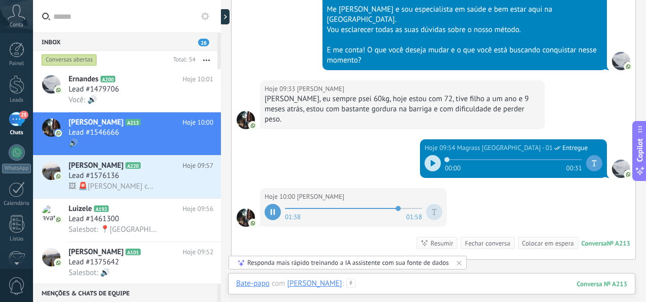
click at [404, 284] on div at bounding box center [431, 293] width 391 height 30
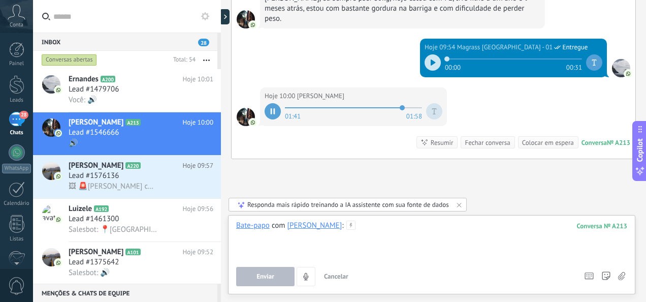
scroll to position [388, 0]
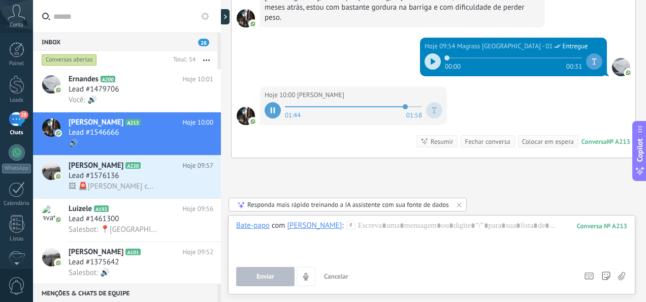
click at [460, 206] on icon at bounding box center [459, 205] width 8 height 8
click at [345, 229] on div at bounding box center [431, 239] width 391 height 39
click at [304, 278] on icon "4" at bounding box center [306, 276] width 9 height 9
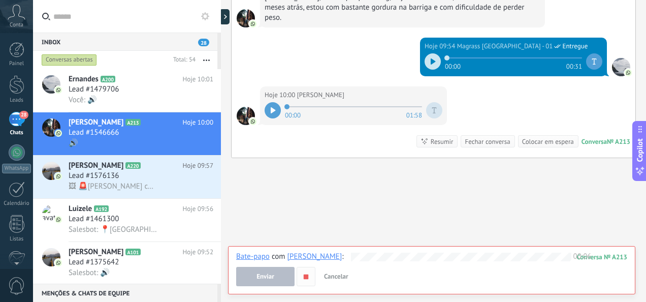
click at [306, 275] on use "button" at bounding box center [306, 276] width 5 height 5
click at [335, 275] on span "Cancelar" at bounding box center [336, 276] width 24 height 9
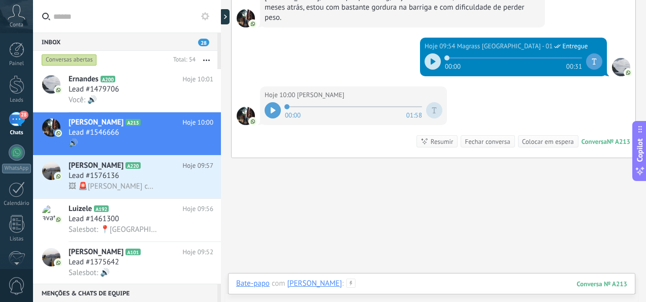
click at [373, 279] on div at bounding box center [431, 293] width 391 height 30
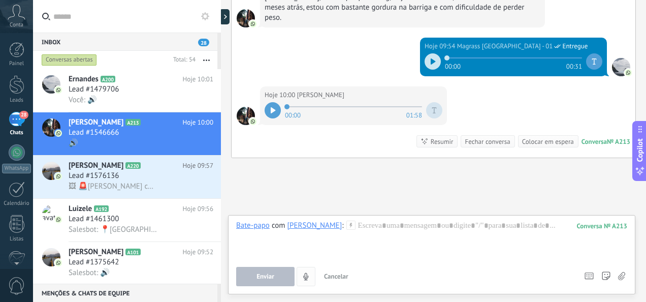
click at [308, 275] on icon "4" at bounding box center [306, 276] width 9 height 9
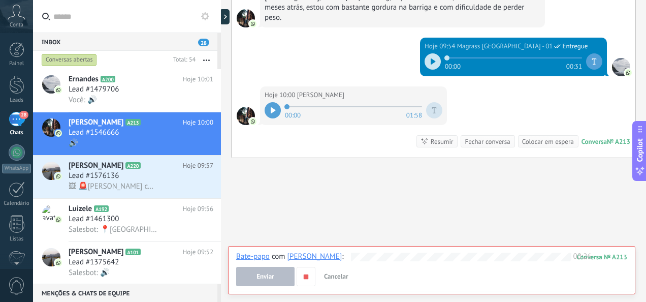
click at [342, 276] on span "Cancelar" at bounding box center [336, 276] width 24 height 9
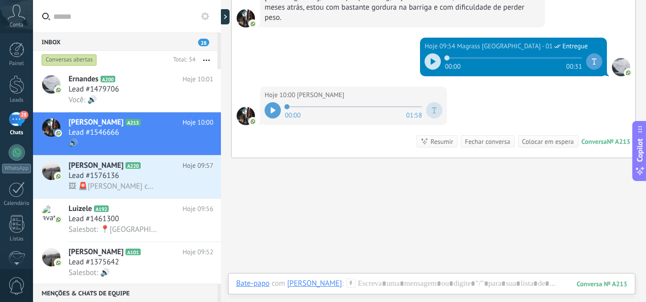
click at [365, 276] on div "Bate-papo E-mail Nota Tarefa Bate-papo com [PERSON_NAME] : 213 Enviar Cancelar …" at bounding box center [431, 291] width 407 height 37
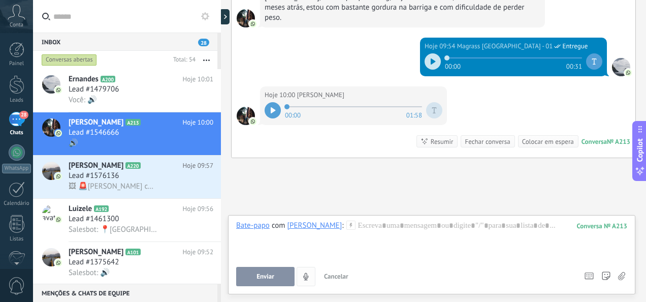
click at [304, 275] on use "4" at bounding box center [305, 275] width 5 height 7
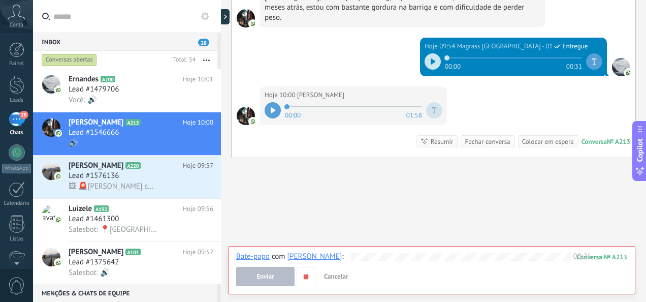
click at [304, 275] on use "button" at bounding box center [306, 276] width 5 height 5
click at [276, 274] on button "Enviar" at bounding box center [265, 276] width 58 height 19
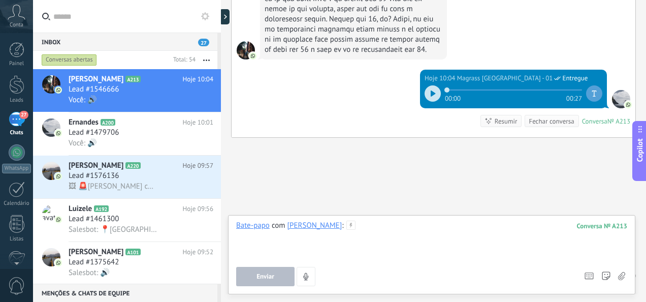
scroll to position [741, 0]
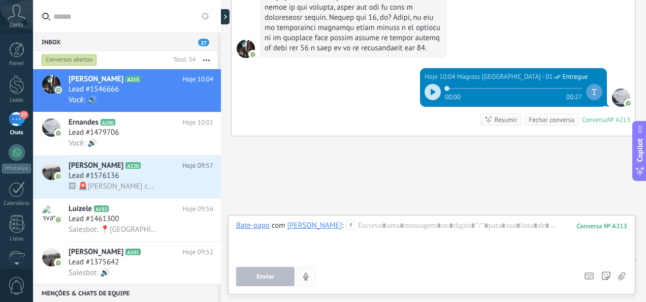
click at [309, 274] on icon "button" at bounding box center [306, 276] width 9 height 9
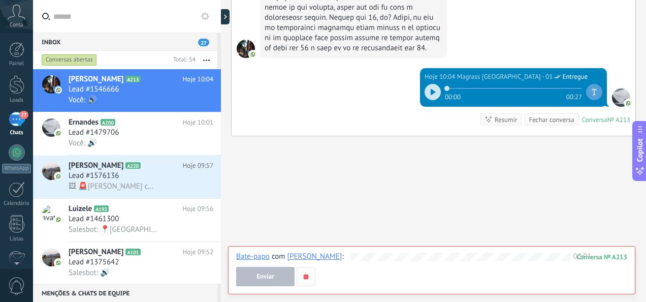
click at [308, 278] on icon "button" at bounding box center [306, 276] width 9 height 9
click at [536, 276] on div "Enviar Cancelar Rastrear cliques em links ? Reduzir links longos e rastrear cli…" at bounding box center [428, 276] width 384 height 19
click at [402, 281] on div "Enviar Cancelar Rastrear cliques em links ? Reduzir links longos e rastrear cli…" at bounding box center [428, 276] width 384 height 19
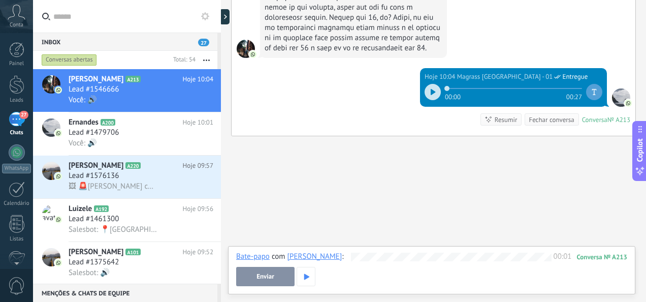
click at [402, 281] on div "Enviar Cancelar Rastrear cliques em links ? Reduzir links longos e rastrear cli…" at bounding box center [428, 276] width 384 height 19
drag, startPoint x: 546, startPoint y: 281, endPoint x: 354, endPoint y: 275, distance: 191.6
click at [354, 275] on div "Enviar Cancelar Rastrear cliques em links ? Reduzir links longos e rastrear cli…" at bounding box center [428, 276] width 384 height 19
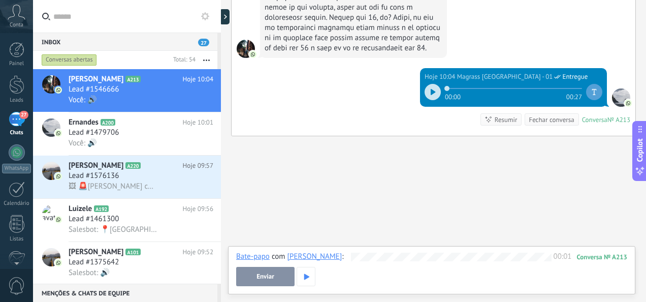
click at [354, 275] on div "Enviar Cancelar Rastrear cliques em links ? Reduzir links longos e rastrear cli…" at bounding box center [428, 276] width 384 height 19
click at [357, 281] on div "Enviar Cancelar Rastrear cliques em links ? Reduzir links longos e rastrear cli…" at bounding box center [428, 276] width 384 height 19
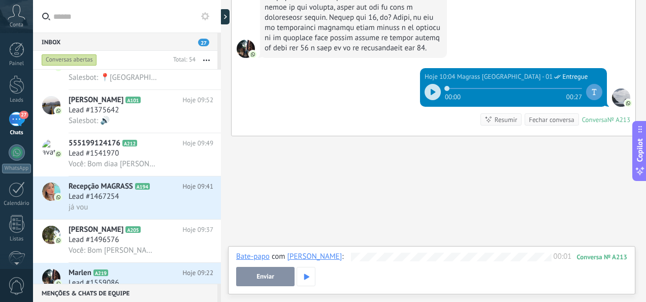
scroll to position [0, 0]
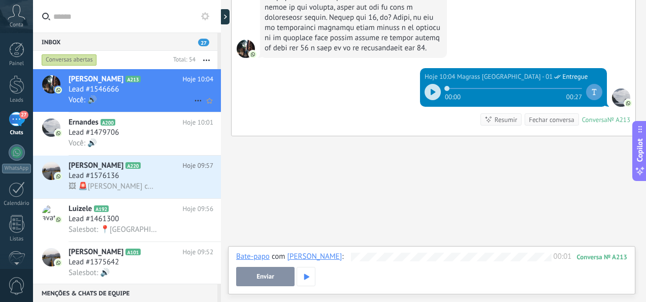
click at [131, 89] on div "Lead #1546666" at bounding box center [141, 89] width 145 height 10
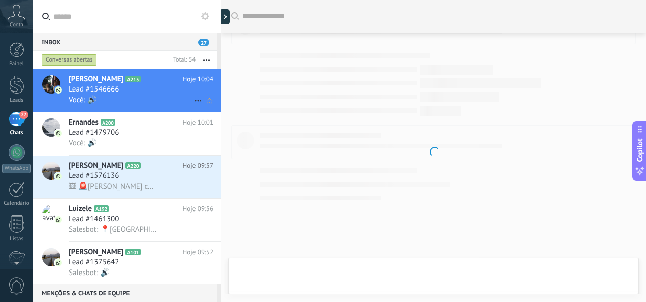
scroll to position [681, 0]
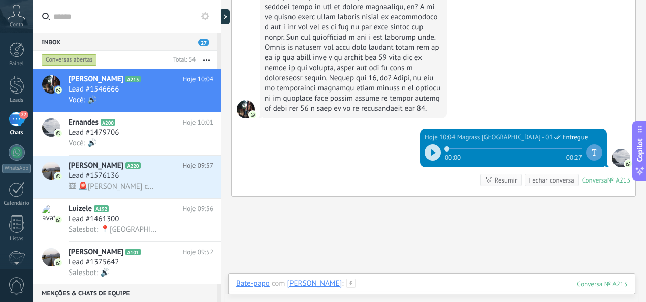
click at [369, 284] on div at bounding box center [431, 293] width 391 height 30
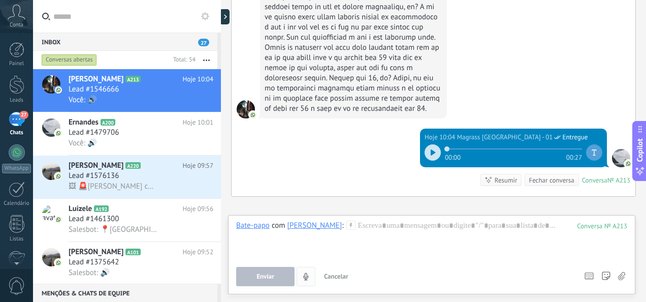
click at [306, 275] on icon "4" at bounding box center [306, 276] width 9 height 9
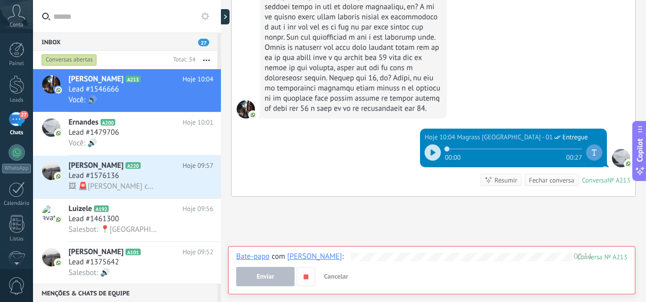
click at [305, 279] on icon "button" at bounding box center [306, 276] width 9 height 9
click at [268, 275] on span "Enviar" at bounding box center [266, 276] width 18 height 7
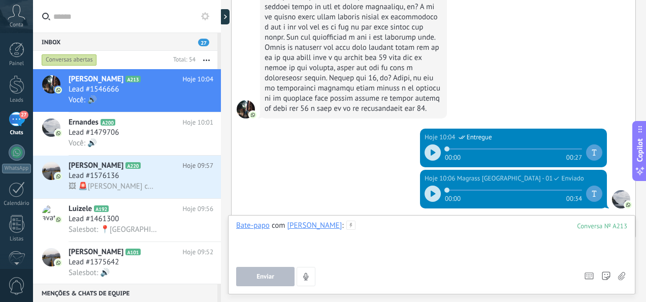
scroll to position [724, 0]
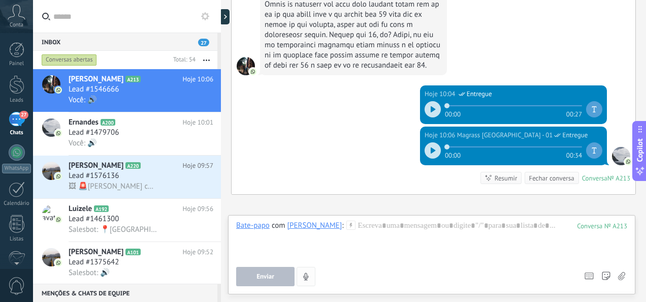
click at [305, 277] on icon "button" at bounding box center [306, 276] width 9 height 9
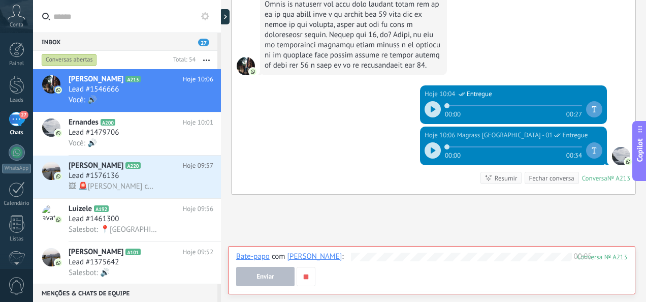
click at [305, 277] on use "button" at bounding box center [306, 276] width 5 height 5
click at [274, 278] on button "Enviar" at bounding box center [265, 276] width 58 height 19
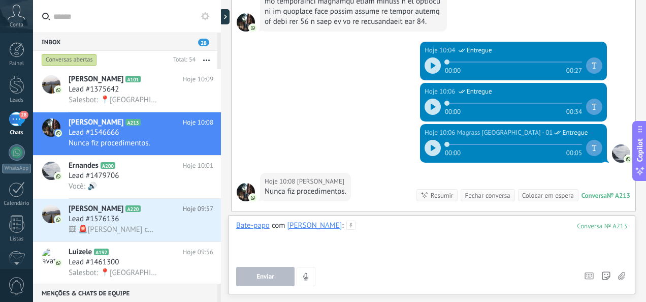
scroll to position [790, 0]
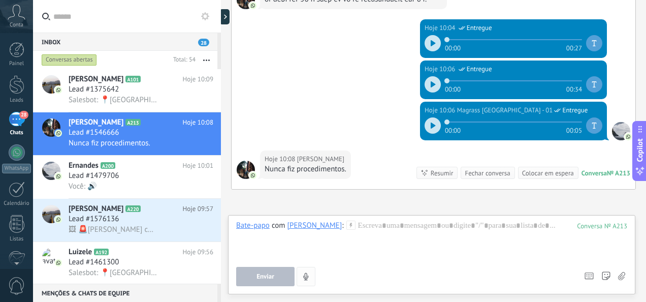
click at [306, 280] on icon "button" at bounding box center [306, 276] width 9 height 9
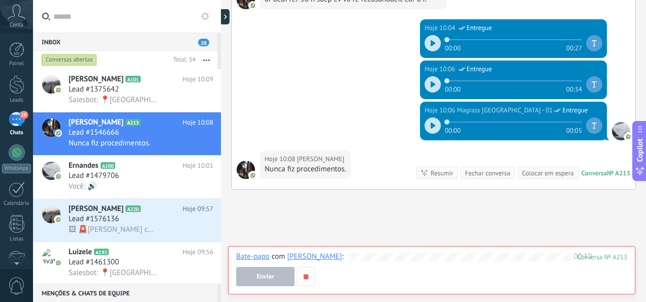
click at [302, 277] on icon "button" at bounding box center [306, 276] width 9 height 9
click at [278, 276] on button "Enviar" at bounding box center [265, 276] width 58 height 19
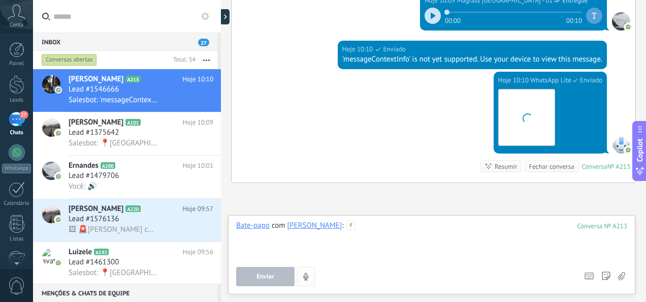
scroll to position [1072, 0]
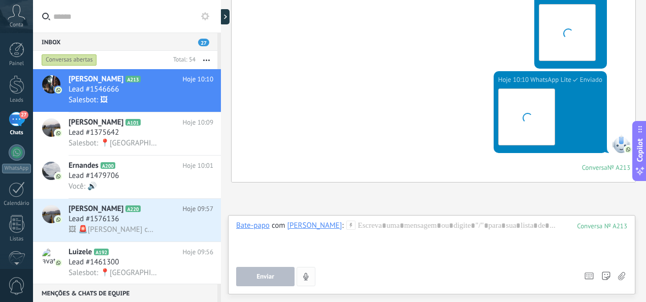
click at [303, 280] on icon "button" at bounding box center [306, 276] width 9 height 9
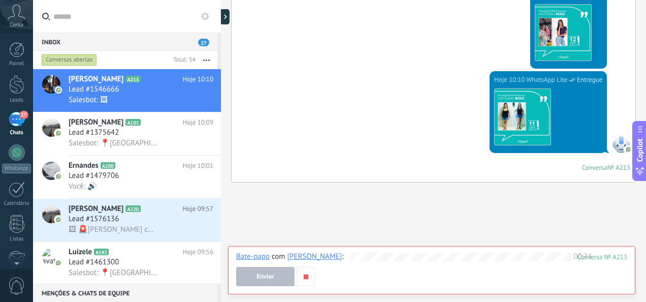
click at [313, 273] on button "button" at bounding box center [306, 276] width 19 height 19
click at [177, 101] on div "Salesbot: 🖼" at bounding box center [141, 99] width 145 height 11
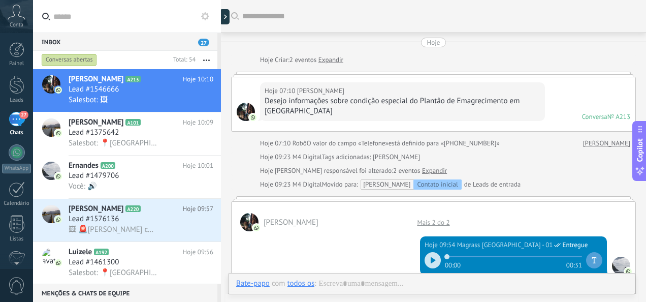
scroll to position [867, 0]
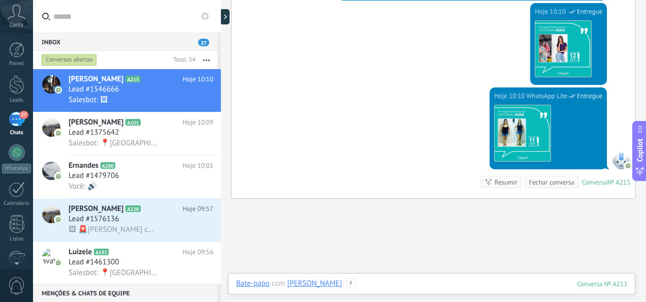
click at [383, 285] on div at bounding box center [431, 293] width 391 height 30
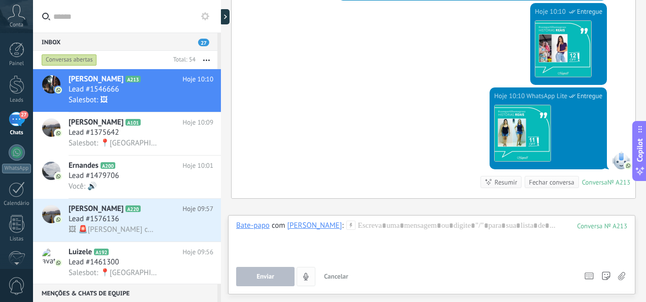
click at [303, 278] on icon "4" at bounding box center [306, 276] width 9 height 9
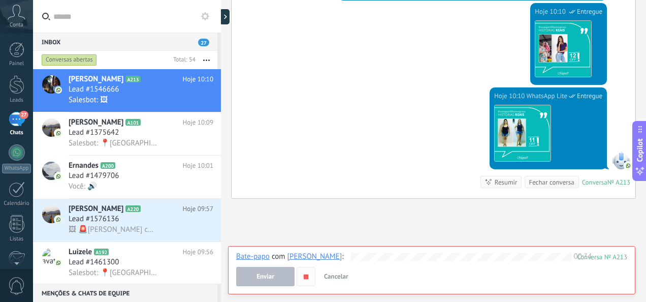
click at [307, 277] on use "button" at bounding box center [306, 276] width 5 height 5
click at [280, 275] on button "Enviar" at bounding box center [265, 276] width 58 height 19
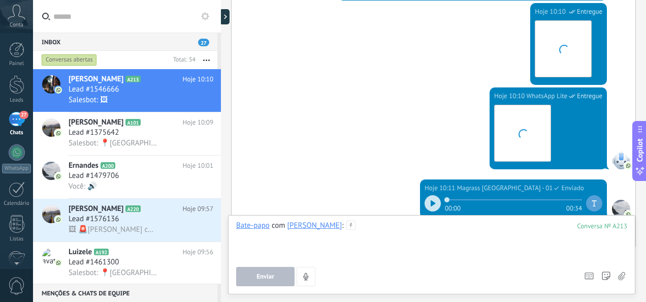
scroll to position [917, 0]
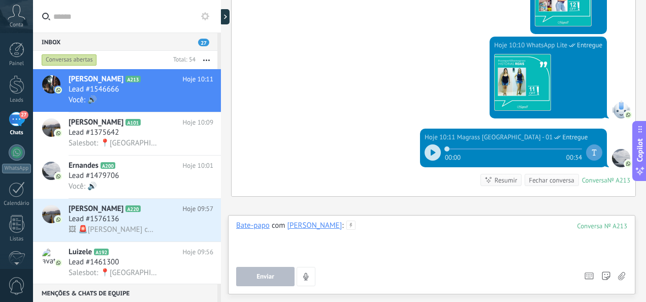
click at [354, 229] on div at bounding box center [431, 239] width 391 height 39
click at [308, 279] on icon "button" at bounding box center [306, 276] width 9 height 9
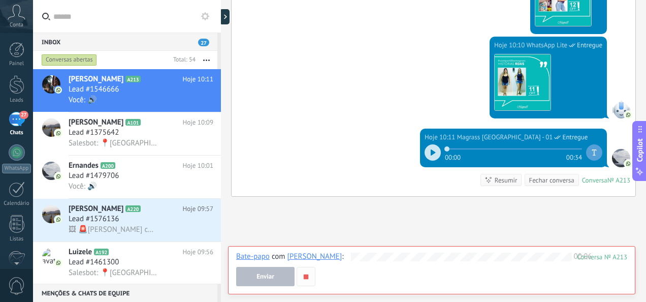
click at [308, 276] on icon "button" at bounding box center [306, 276] width 9 height 9
click at [115, 85] on span "Lead #1546666" at bounding box center [94, 89] width 50 height 10
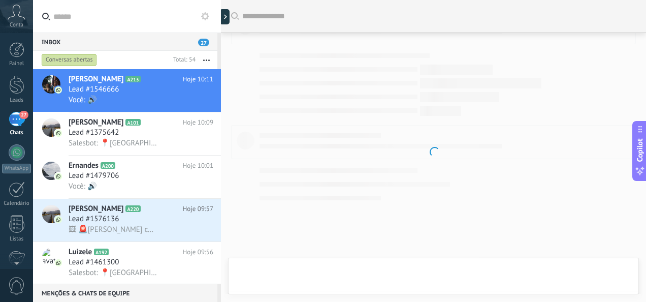
scroll to position [888, 0]
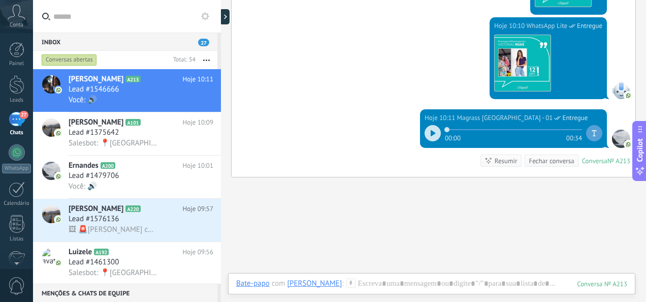
click at [349, 282] on div at bounding box center [431, 293] width 391 height 30
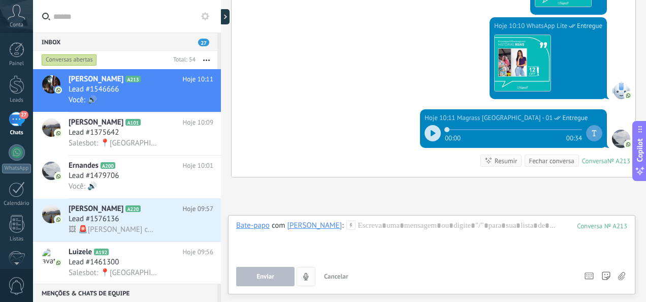
click at [311, 277] on button "4" at bounding box center [306, 276] width 19 height 19
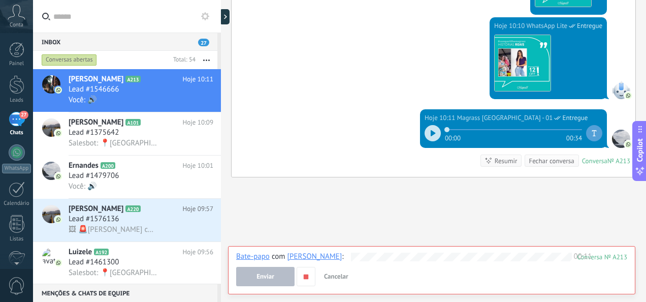
click at [344, 277] on span "Cancelar" at bounding box center [336, 276] width 24 height 9
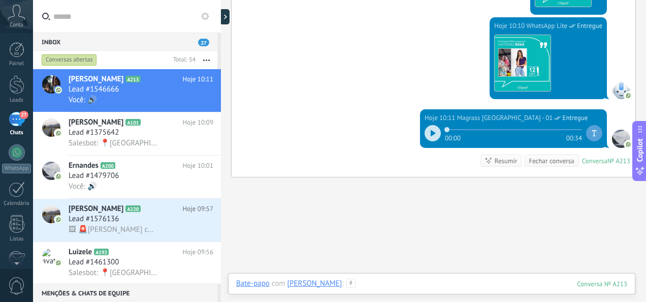
click at [353, 282] on div at bounding box center [431, 293] width 391 height 30
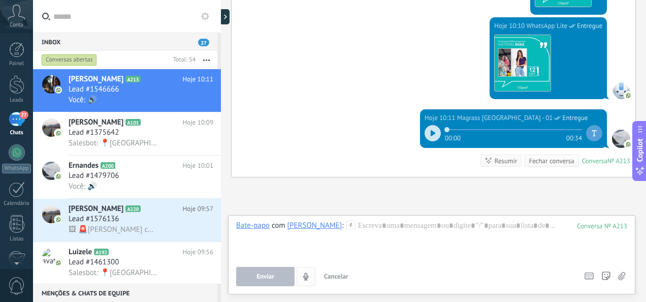
click at [304, 281] on button "4" at bounding box center [306, 276] width 19 height 19
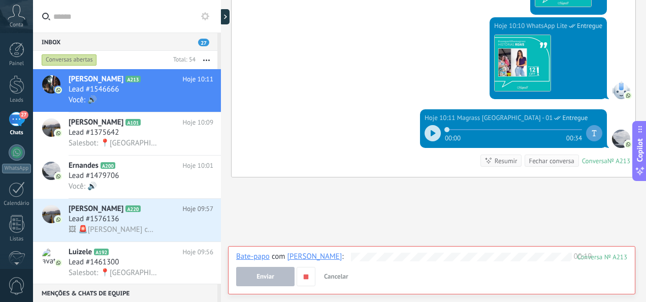
click at [336, 277] on span "Cancelar" at bounding box center [336, 276] width 24 height 9
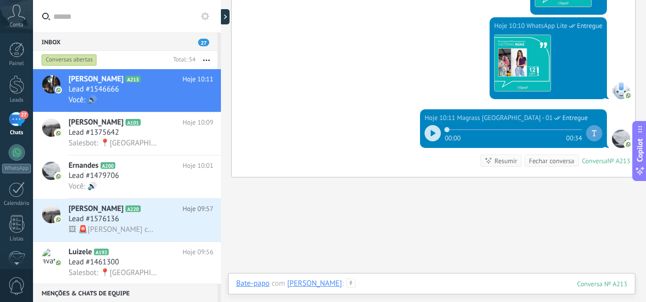
click at [340, 280] on div at bounding box center [431, 293] width 391 height 30
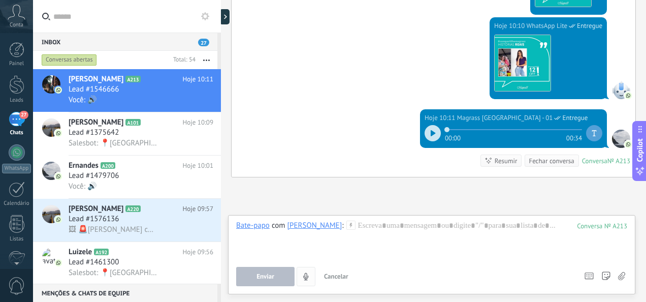
click at [308, 277] on icon "4" at bounding box center [306, 276] width 9 height 9
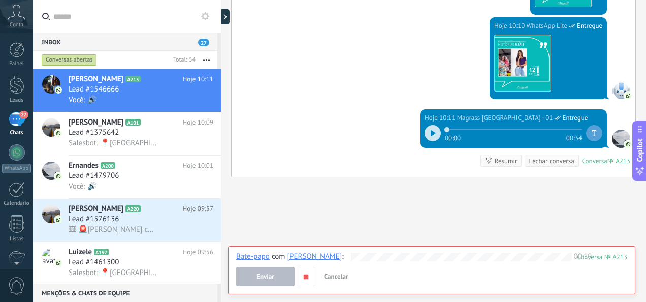
click at [336, 278] on span "Cancelar" at bounding box center [336, 276] width 24 height 9
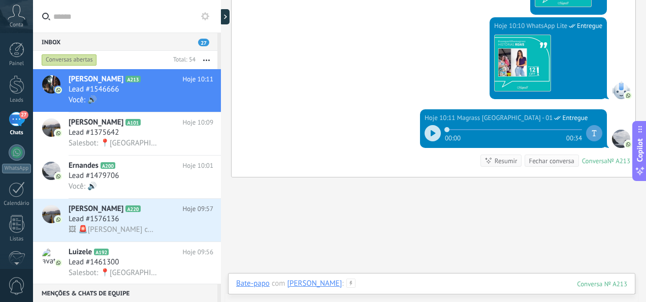
click at [352, 280] on div at bounding box center [431, 293] width 391 height 30
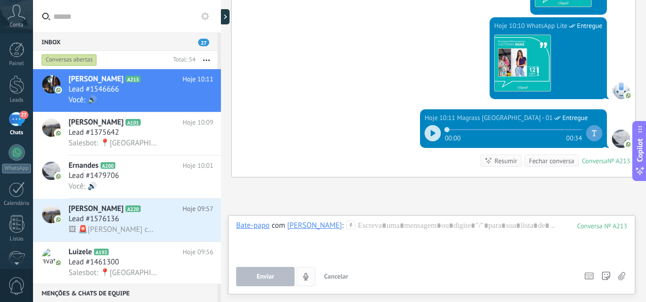
click at [305, 277] on icon "4" at bounding box center [306, 276] width 9 height 9
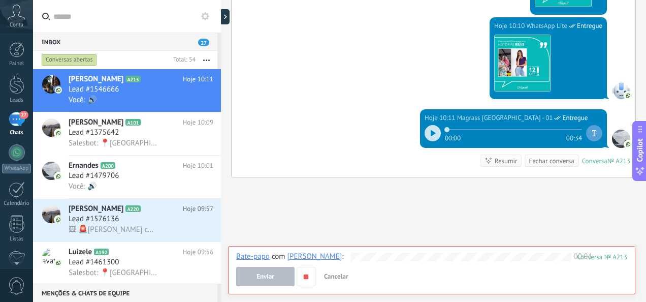
click at [339, 278] on span "Cancelar" at bounding box center [336, 276] width 24 height 9
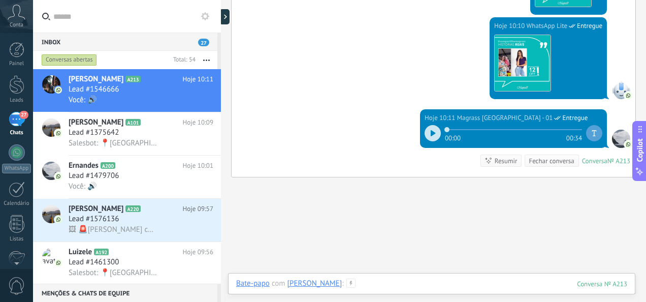
click at [355, 279] on div at bounding box center [431, 293] width 391 height 30
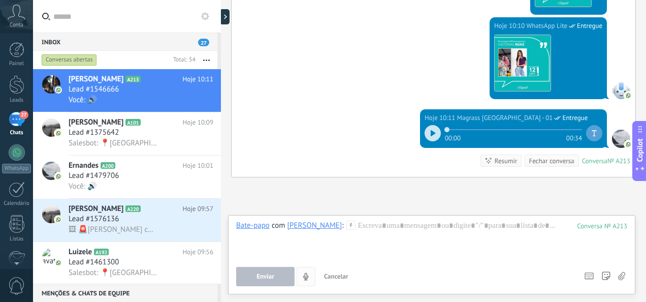
click at [304, 281] on button "4" at bounding box center [306, 276] width 19 height 19
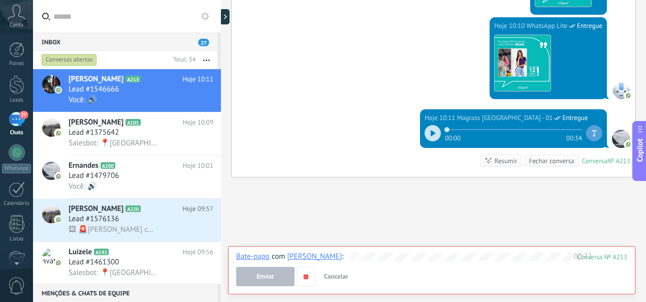
click at [304, 281] on button "button" at bounding box center [306, 276] width 19 height 19
click at [273, 280] on span "Enviar" at bounding box center [266, 276] width 18 height 7
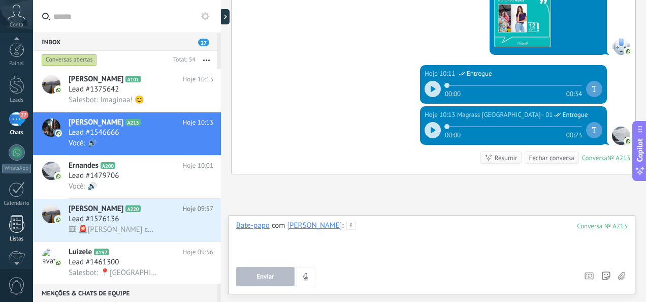
scroll to position [0, 0]
click at [126, 101] on span "Salesbot: Imaginaa! 😊" at bounding box center [107, 100] width 76 height 10
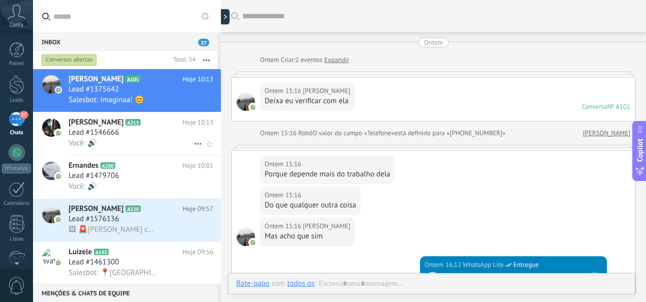
scroll to position [551, 0]
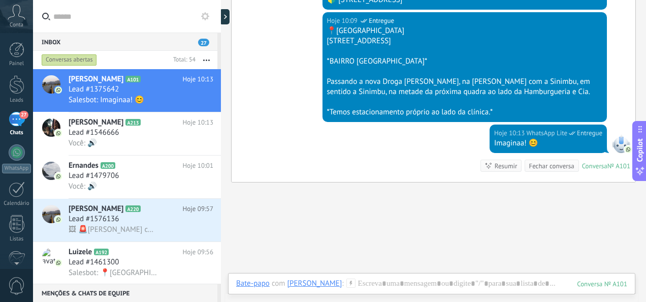
click at [124, 25] on input "text" at bounding box center [133, 16] width 160 height 33
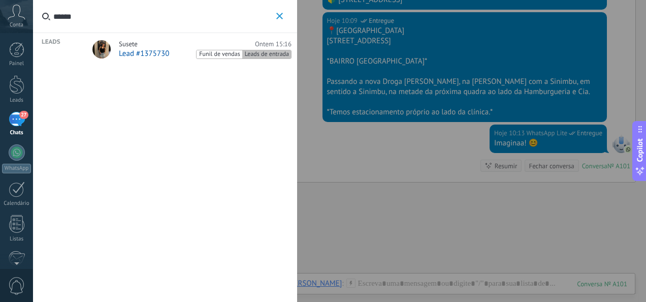
type input "******"
drag, startPoint x: 172, startPoint y: 52, endPoint x: 160, endPoint y: 62, distance: 15.5
click at [158, 64] on link "Susete Ontem 15:16 Lead #1375730 Funil de vendas Leads de entrada" at bounding box center [190, 50] width 213 height 34
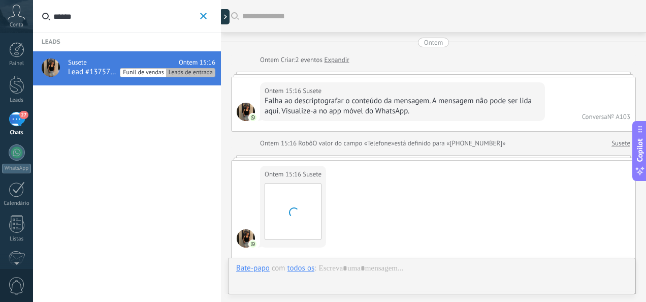
scroll to position [333, 0]
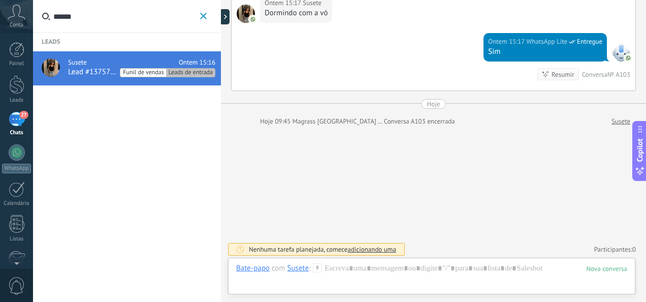
click at [204, 17] on icon "button" at bounding box center [203, 16] width 7 height 7
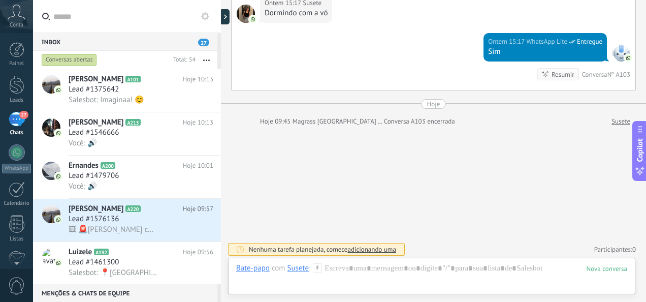
click at [127, 41] on div "Inbox 27" at bounding box center [125, 42] width 184 height 18
click at [131, 105] on span "Salesbot: Imaginaa! 😊" at bounding box center [107, 100] width 76 height 10
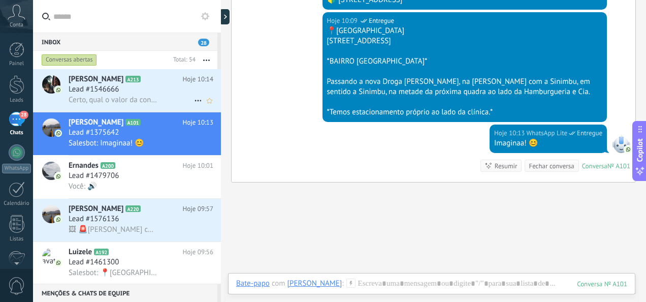
click at [141, 98] on span "Certo, qual o valor da consulta? Tu teria como me passar uma média dos valores …" at bounding box center [113, 100] width 89 height 10
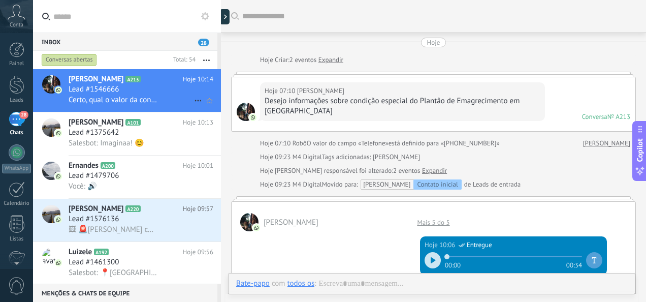
scroll to position [593, 0]
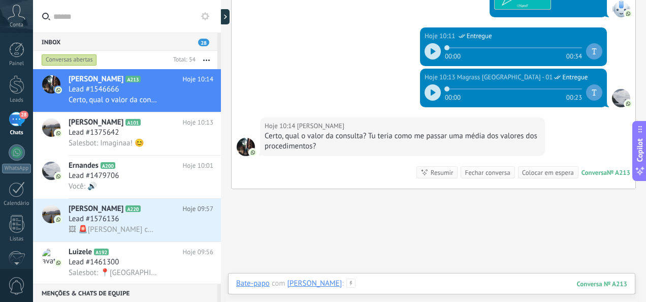
click at [442, 282] on div at bounding box center [431, 293] width 391 height 30
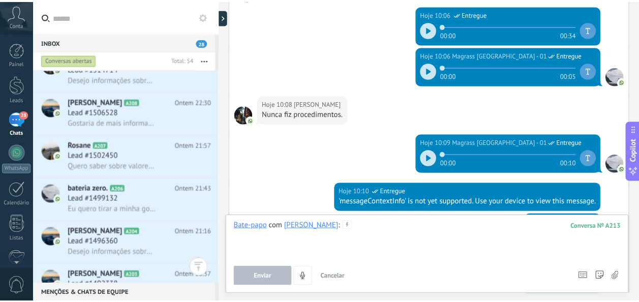
scroll to position [230, 0]
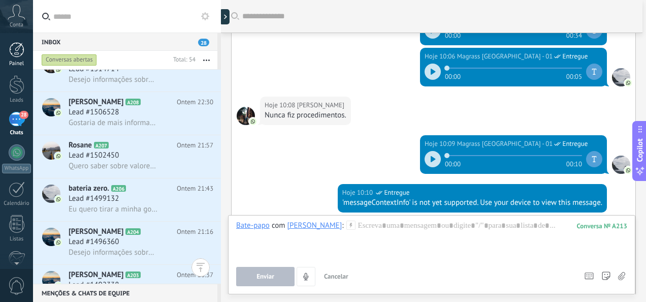
click at [9, 58] on link "Painel" at bounding box center [16, 54] width 33 height 25
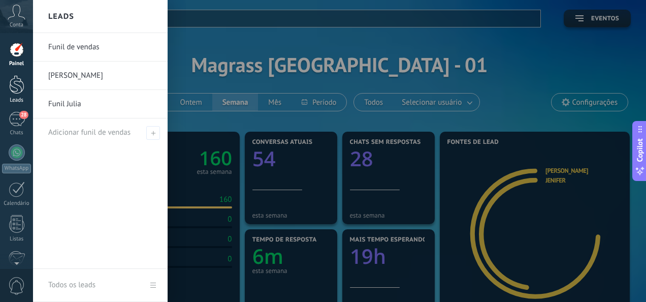
click at [19, 87] on div at bounding box center [16, 84] width 15 height 19
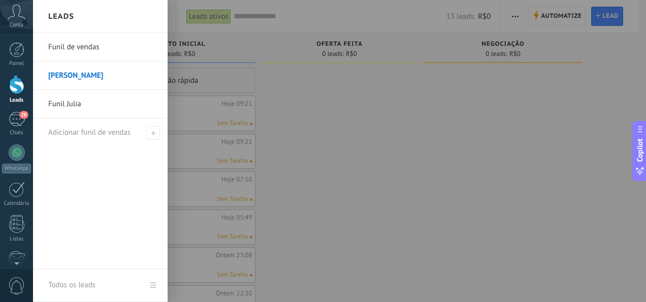
click at [80, 74] on link "[PERSON_NAME]" at bounding box center [102, 75] width 109 height 28
click at [94, 75] on link "[PERSON_NAME]" at bounding box center [102, 75] width 109 height 28
click at [92, 109] on link "Funil Julia" at bounding box center [102, 104] width 109 height 28
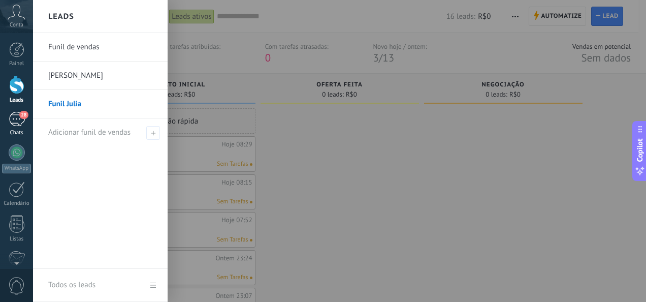
click at [12, 121] on div "28" at bounding box center [17, 119] width 16 height 15
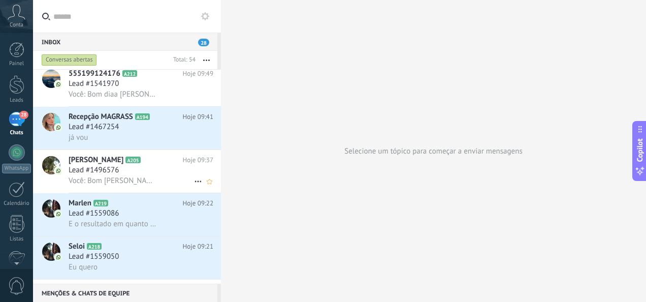
scroll to position [305, 0]
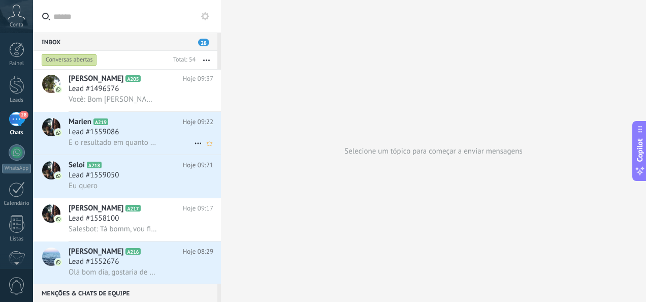
click at [174, 136] on div "Lead #1559086" at bounding box center [141, 132] width 145 height 10
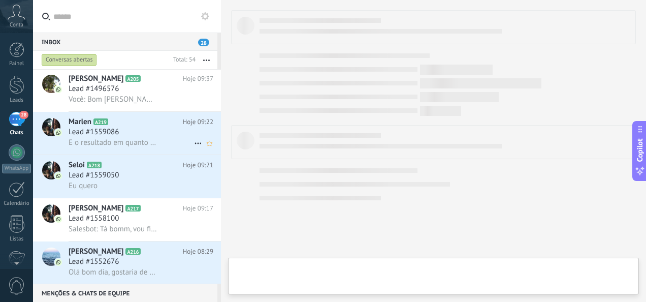
click at [174, 136] on div "Lead #1559086" at bounding box center [141, 132] width 145 height 10
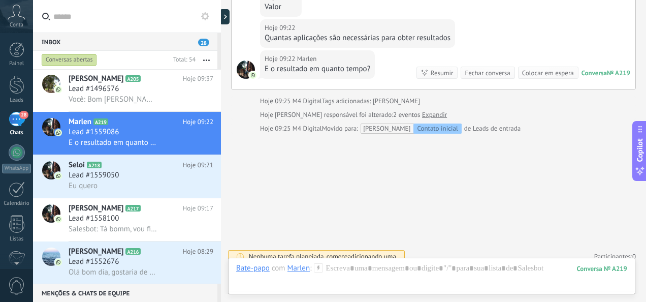
scroll to position [175, 0]
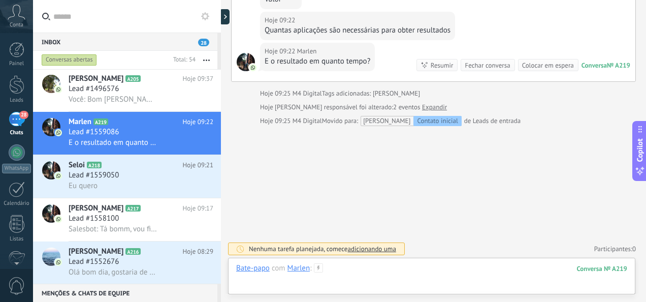
click at [432, 272] on div at bounding box center [431, 278] width 391 height 30
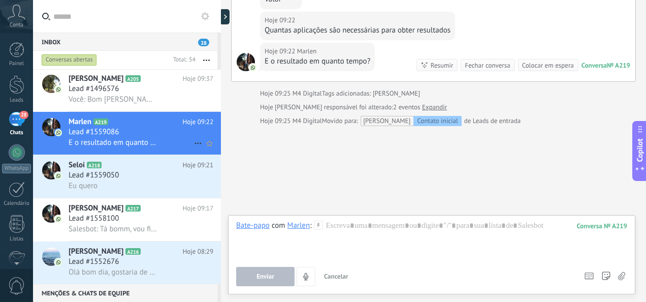
click at [197, 142] on icon at bounding box center [198, 143] width 12 height 12
click at [384, 149] on div at bounding box center [323, 151] width 646 height 302
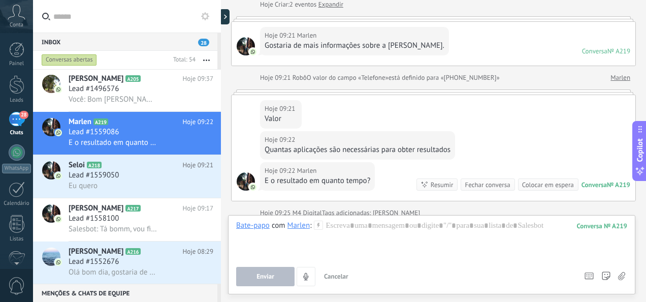
scroll to position [19, 0]
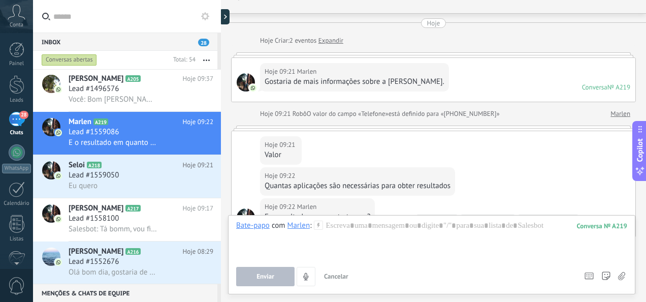
click at [221, 15] on div at bounding box center [221, 151] width 0 height 302
click at [227, 15] on div at bounding box center [226, 16] width 15 height 15
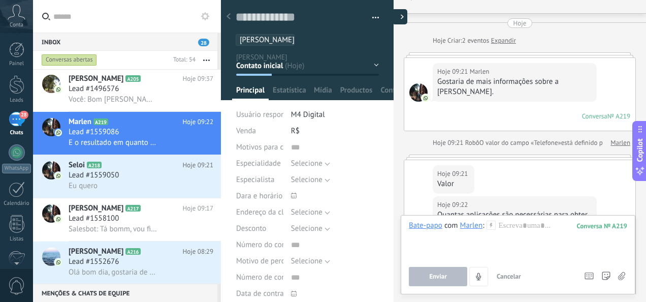
scroll to position [15, 0]
click at [271, 89] on div "Estatísticas" at bounding box center [291, 92] width 44 height 15
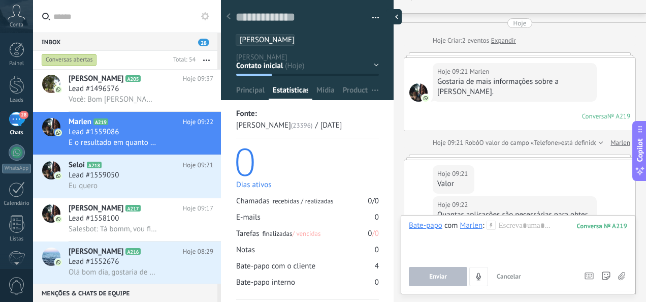
click at [393, 16] on div at bounding box center [394, 16] width 15 height 15
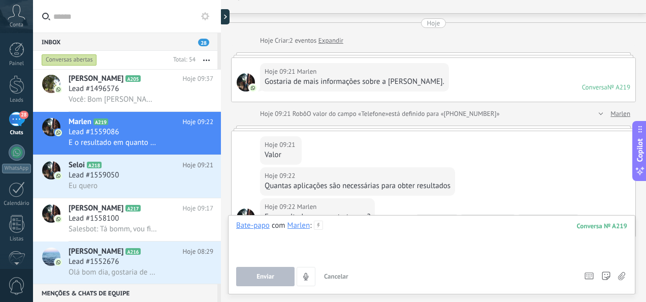
click at [378, 227] on div at bounding box center [431, 239] width 391 height 39
click at [25, 86] on link "Leads" at bounding box center [16, 89] width 33 height 28
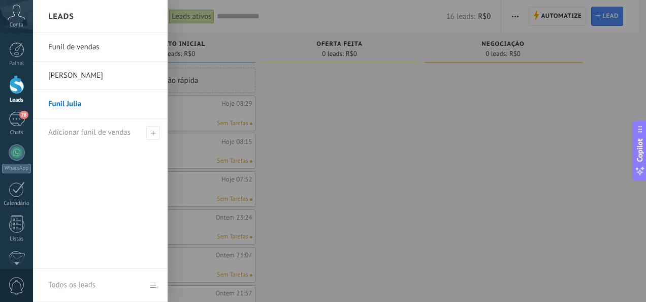
click at [72, 74] on link "[PERSON_NAME]" at bounding box center [102, 75] width 109 height 28
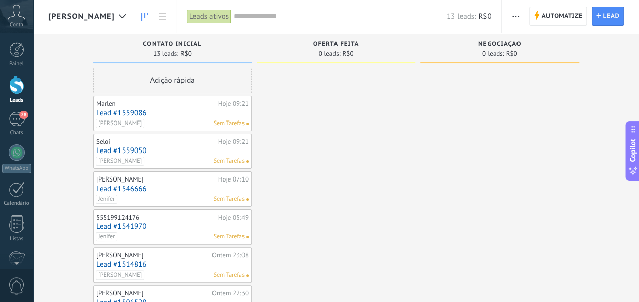
click at [127, 112] on link "Lead #1559086" at bounding box center [172, 113] width 152 height 9
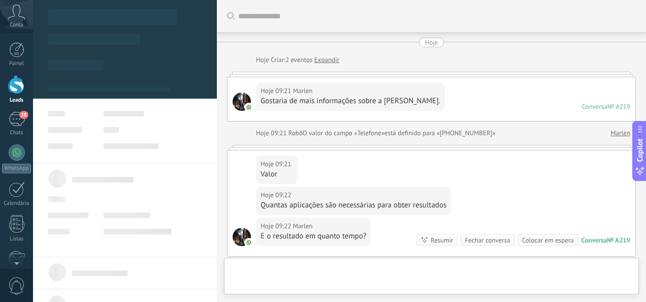
type textarea "**********"
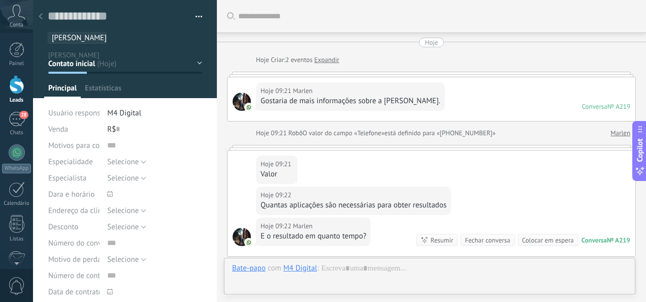
scroll to position [175, 0]
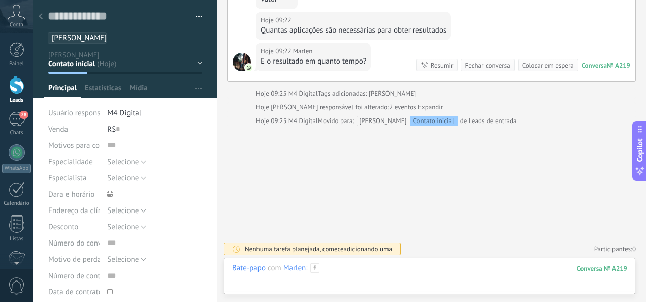
click at [412, 270] on div at bounding box center [429, 278] width 395 height 30
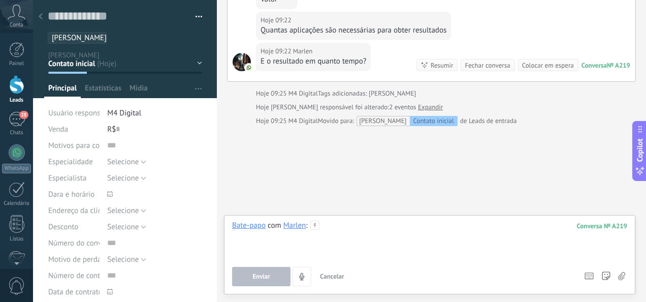
paste div
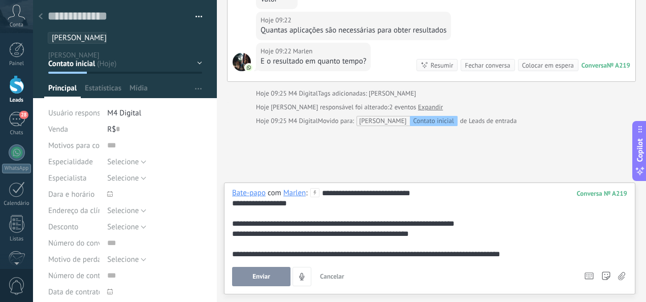
click at [385, 193] on div "**********" at bounding box center [430, 223] width 396 height 71
click at [250, 280] on button "Enviar" at bounding box center [261, 276] width 58 height 19
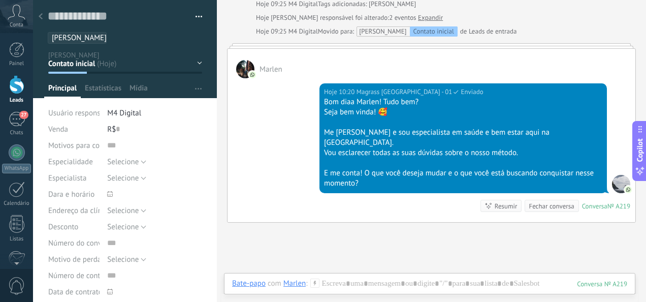
scroll to position [248, 0]
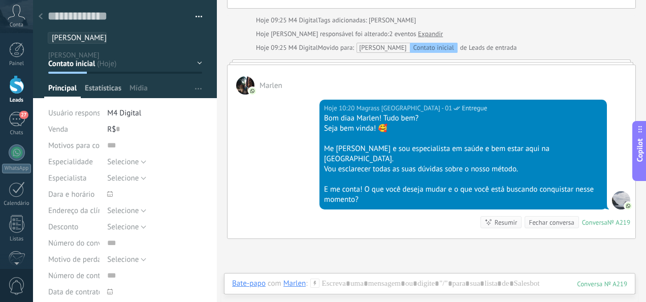
click at [112, 85] on span "Estatísticas" at bounding box center [103, 90] width 37 height 15
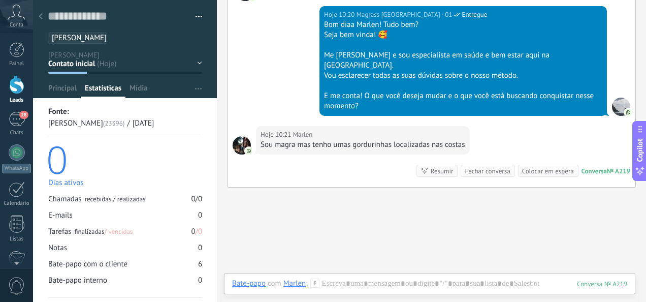
scroll to position [291, 0]
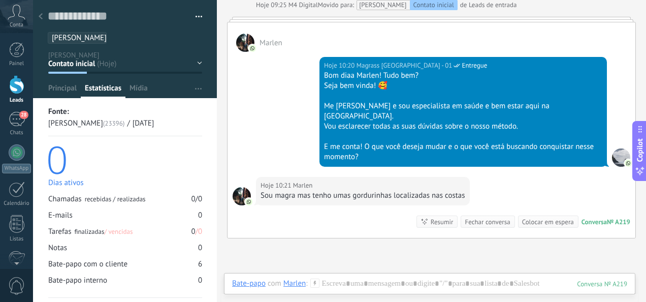
click at [39, 13] on div at bounding box center [41, 17] width 14 height 20
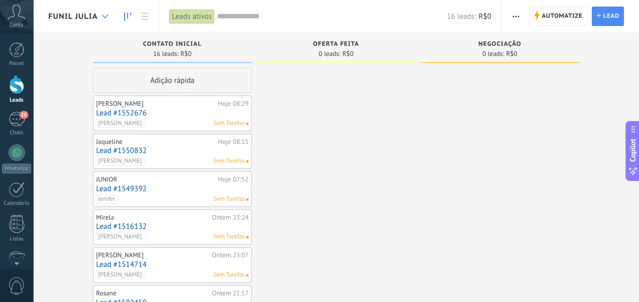
click at [99, 18] on div at bounding box center [105, 17] width 17 height 20
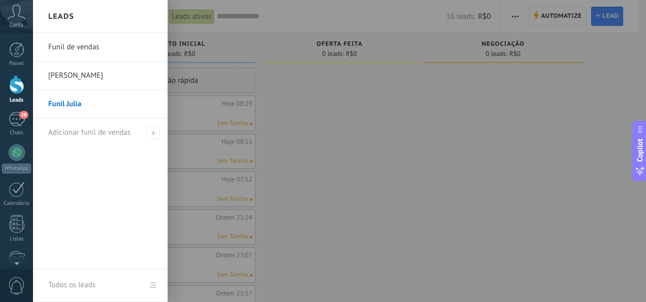
click at [102, 70] on link "[PERSON_NAME]" at bounding box center [102, 75] width 109 height 28
click at [18, 127] on link "28 Chats" at bounding box center [16, 124] width 33 height 24
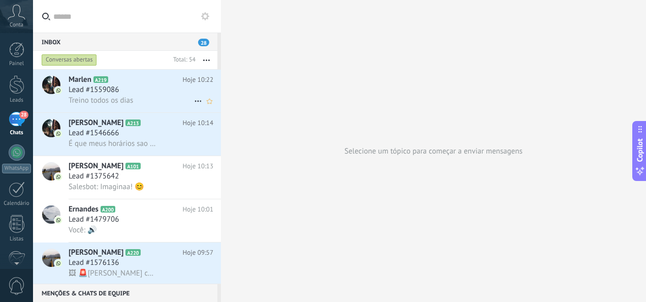
scroll to position [203, 0]
